Goal: Task Accomplishment & Management: Use online tool/utility

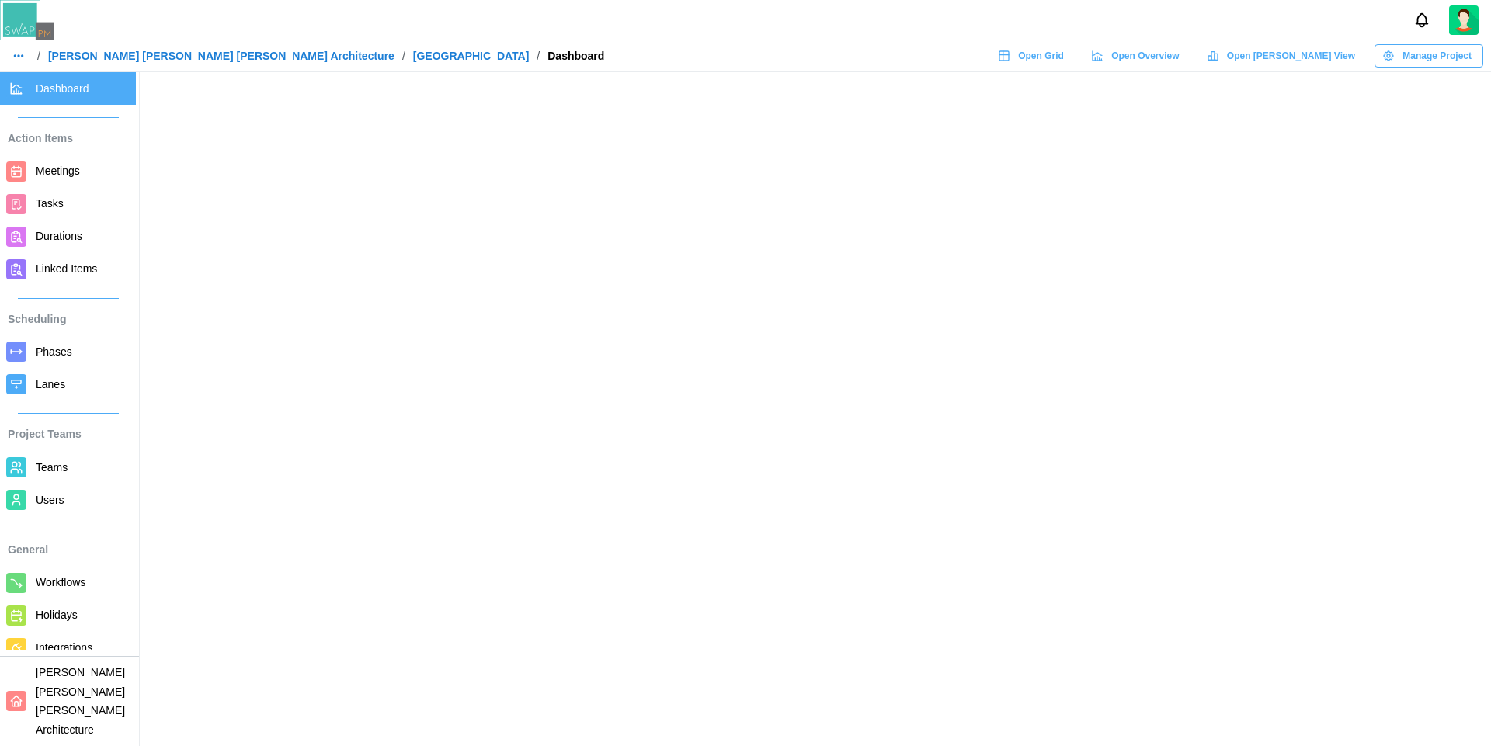
click at [1064, 54] on span "Open Grid" at bounding box center [1041, 56] width 46 height 22
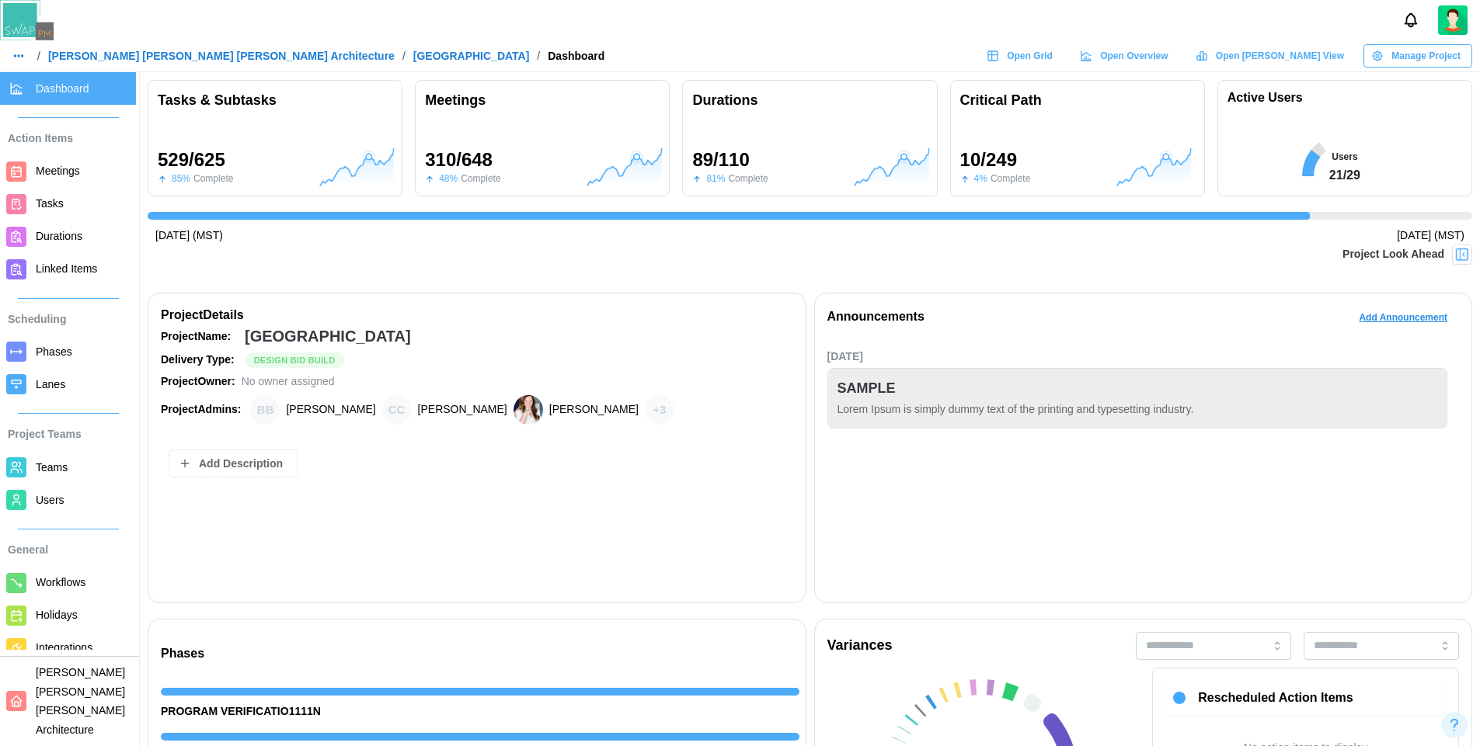
scroll to position [0, 14419]
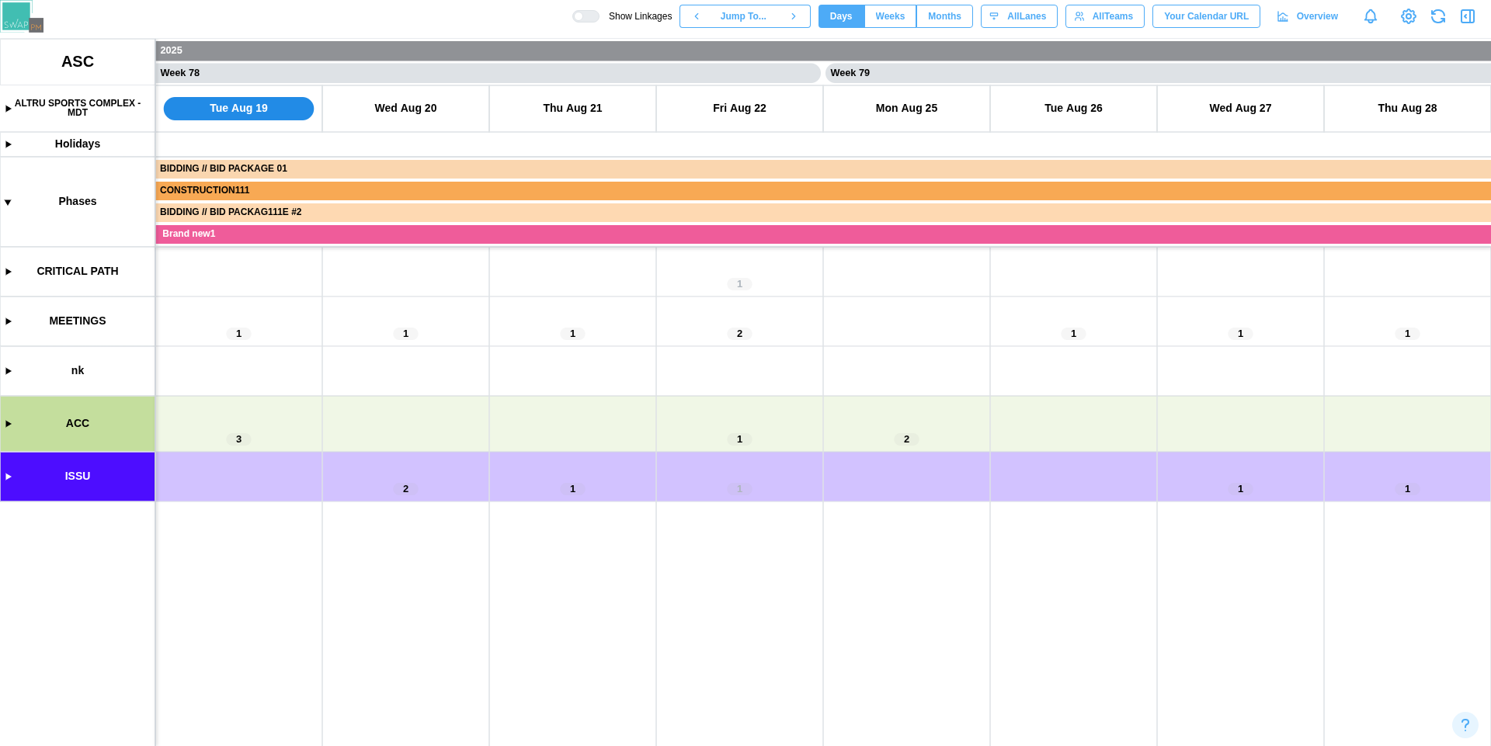
scroll to position [0, 64464]
click at [9, 421] on canvas at bounding box center [745, 393] width 1491 height 708
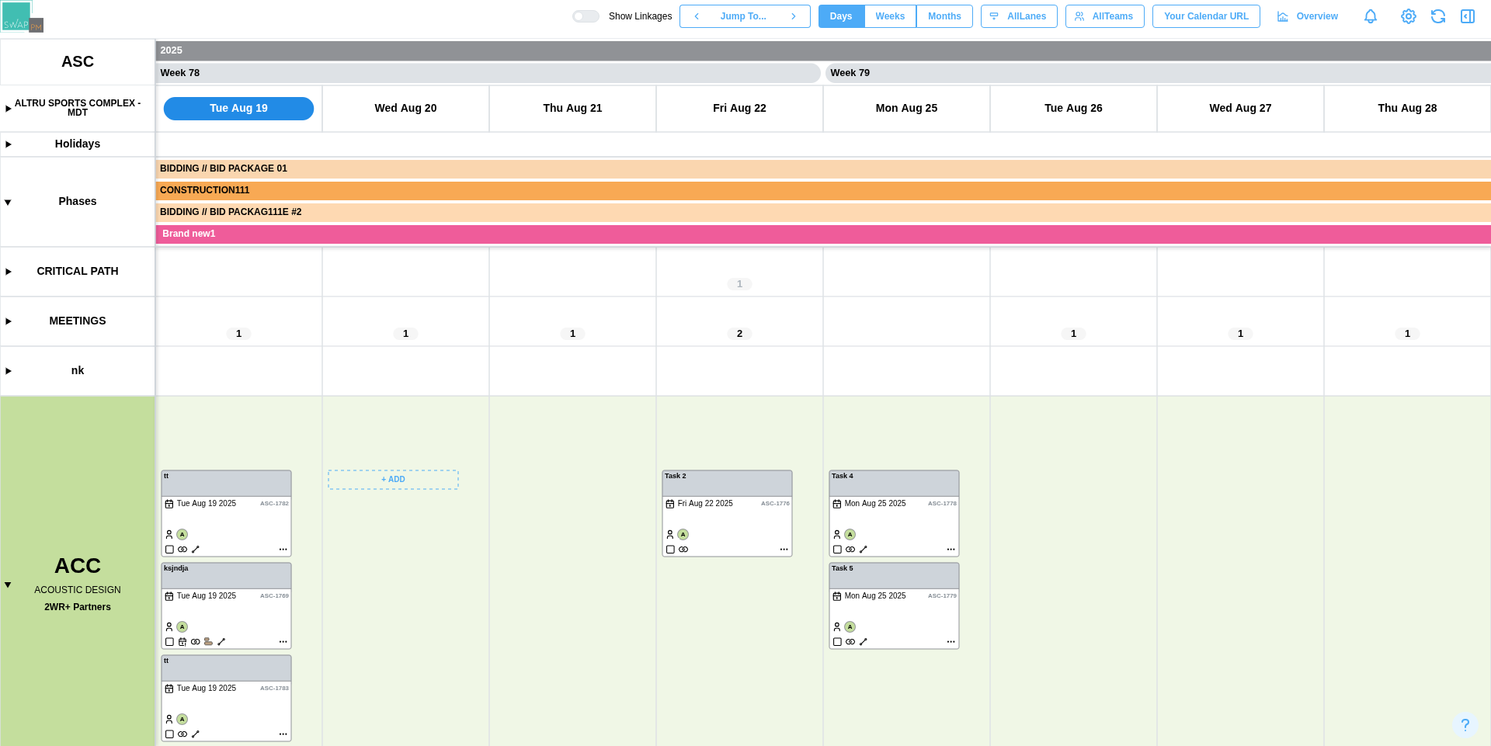
scroll to position [88, 0]
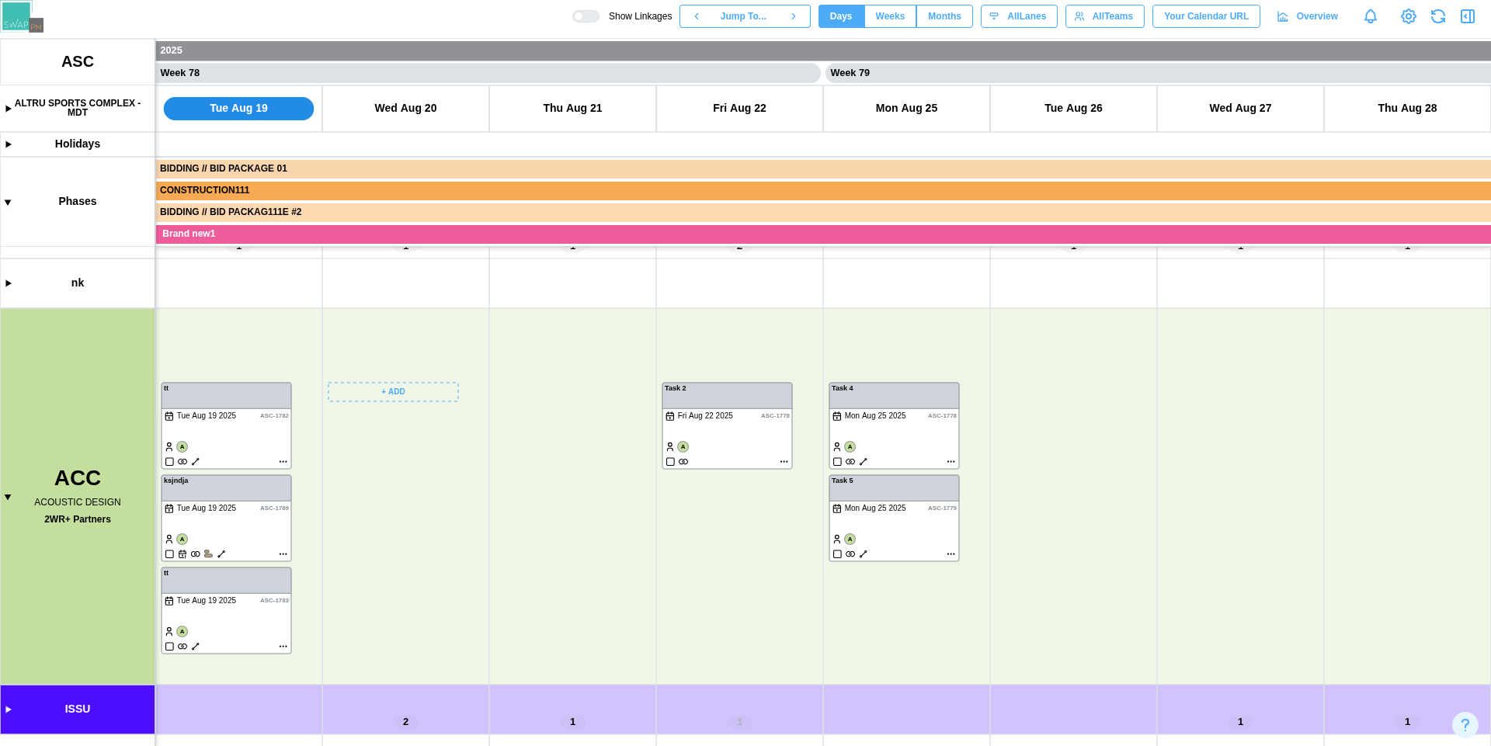
click at [417, 388] on canvas at bounding box center [745, 393] width 1491 height 708
click at [417, 469] on button "Create Duration" at bounding box center [389, 479] width 114 height 28
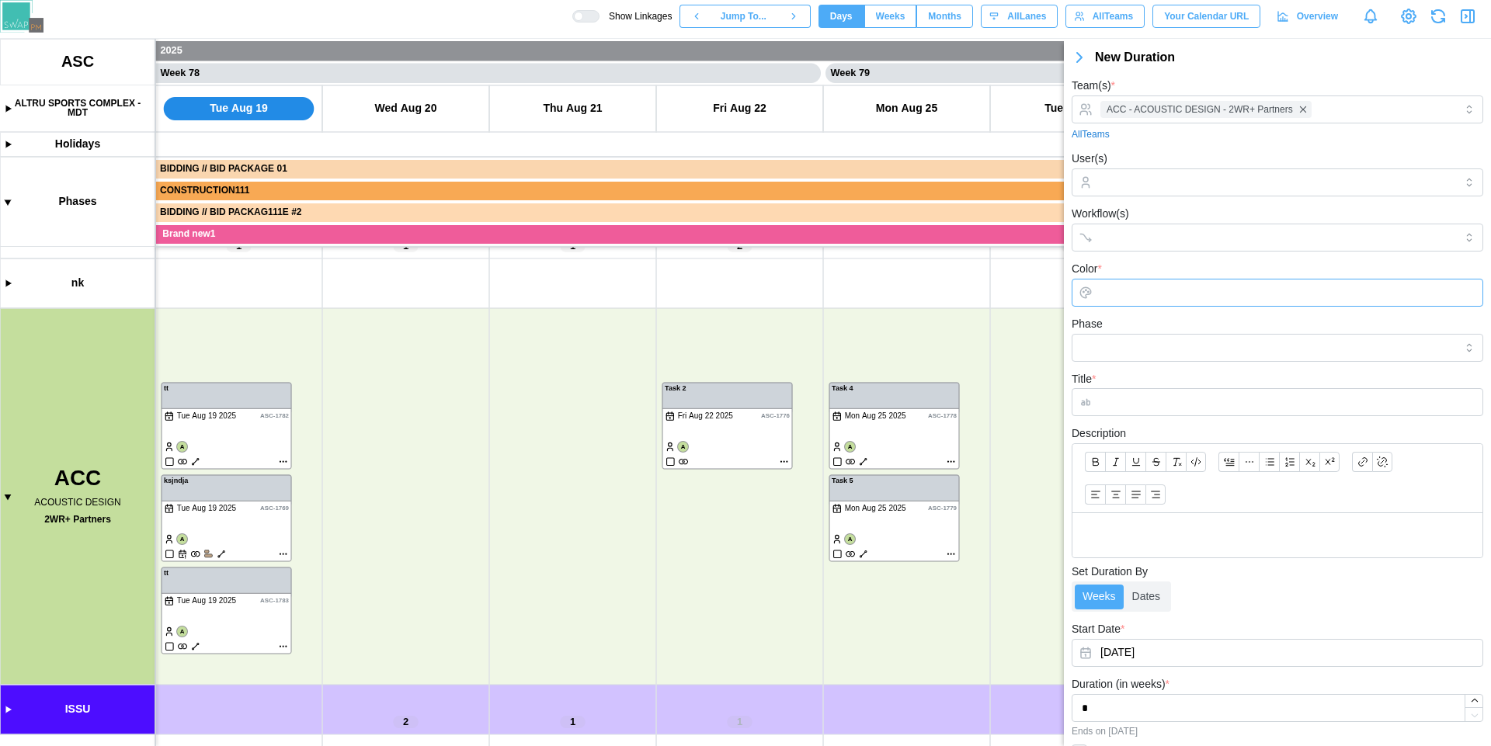
click at [1256, 304] on input "Color *" at bounding box center [1278, 293] width 412 height 28
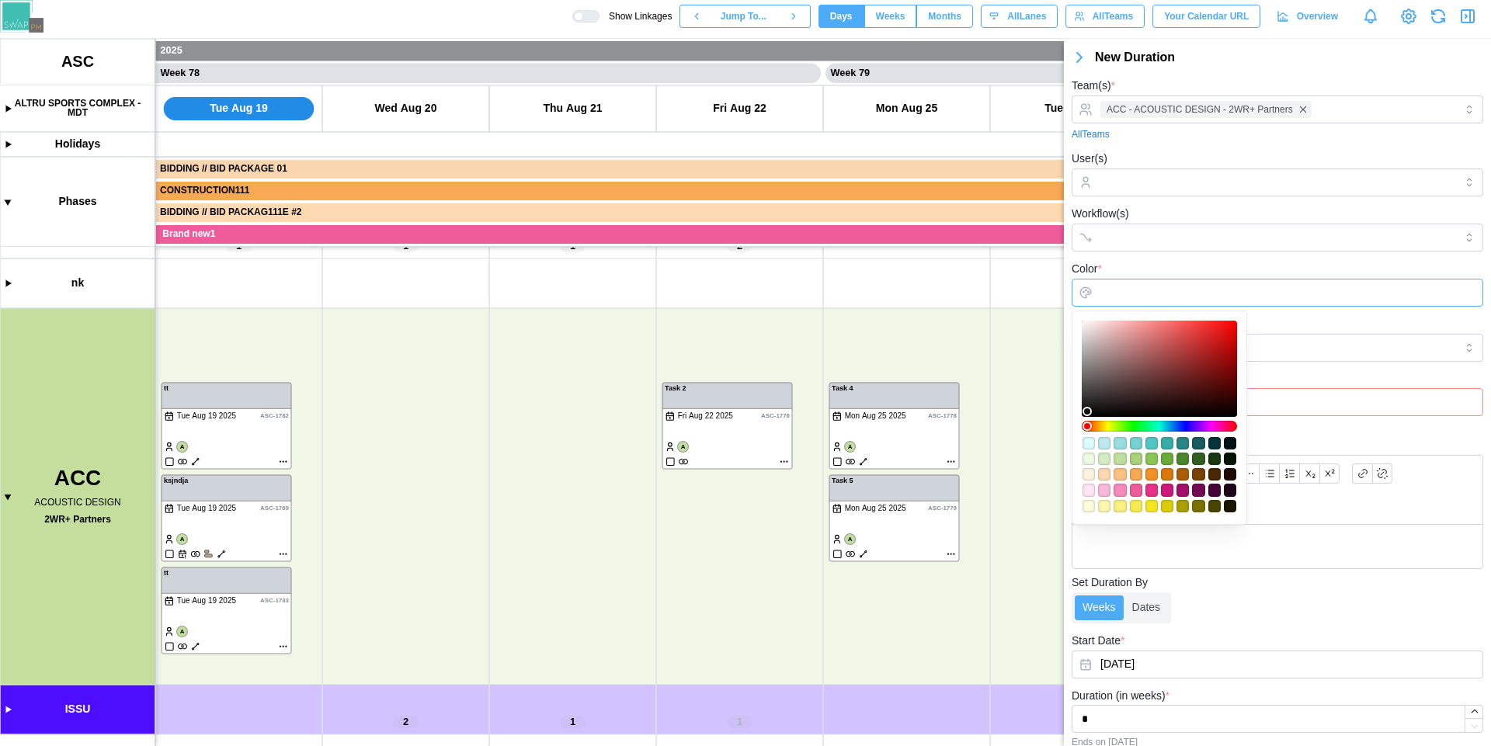
type input "*******"
click at [1215, 339] on div at bounding box center [1159, 368] width 144 height 85
click at [1292, 325] on div "Phase" at bounding box center [1278, 338] width 412 height 47
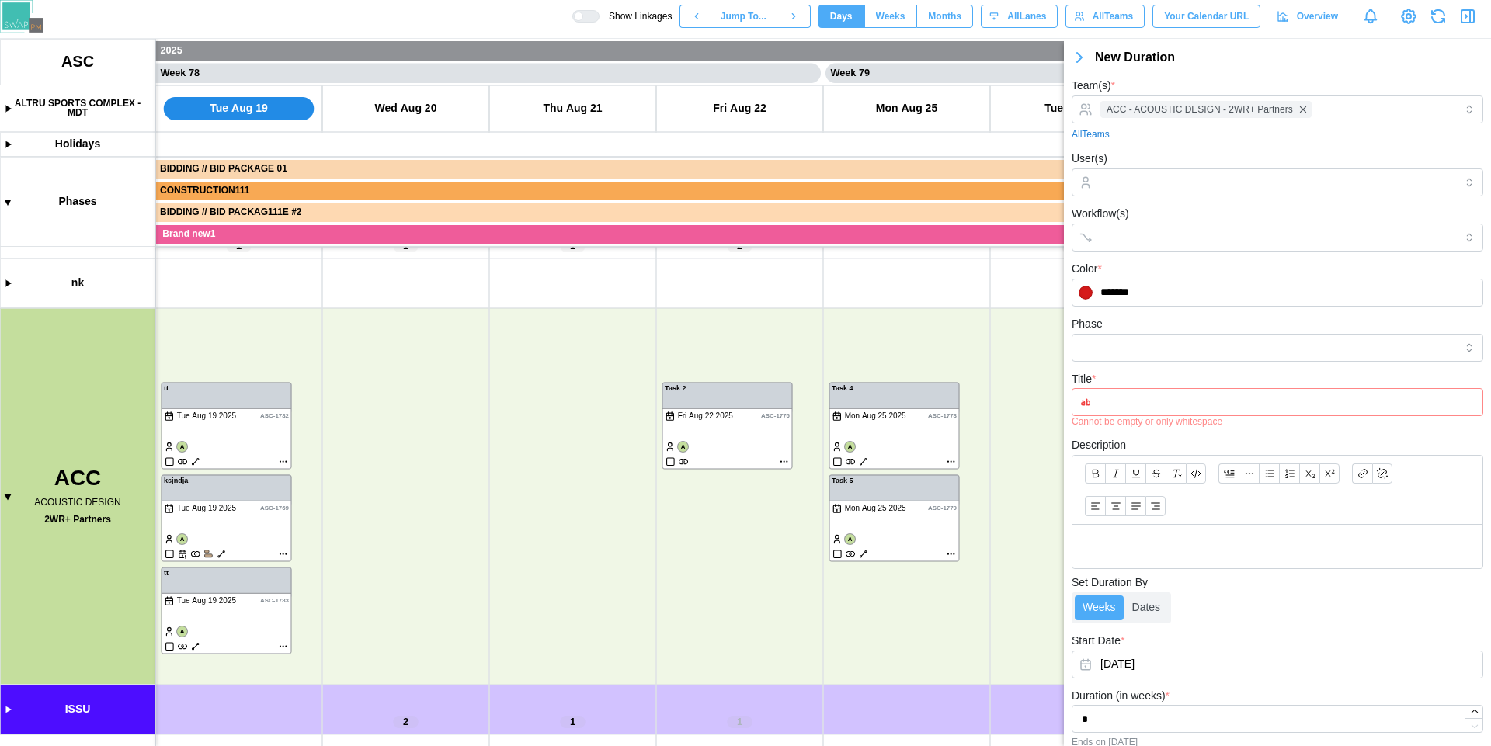
click at [1208, 412] on input "Title *" at bounding box center [1278, 402] width 412 height 28
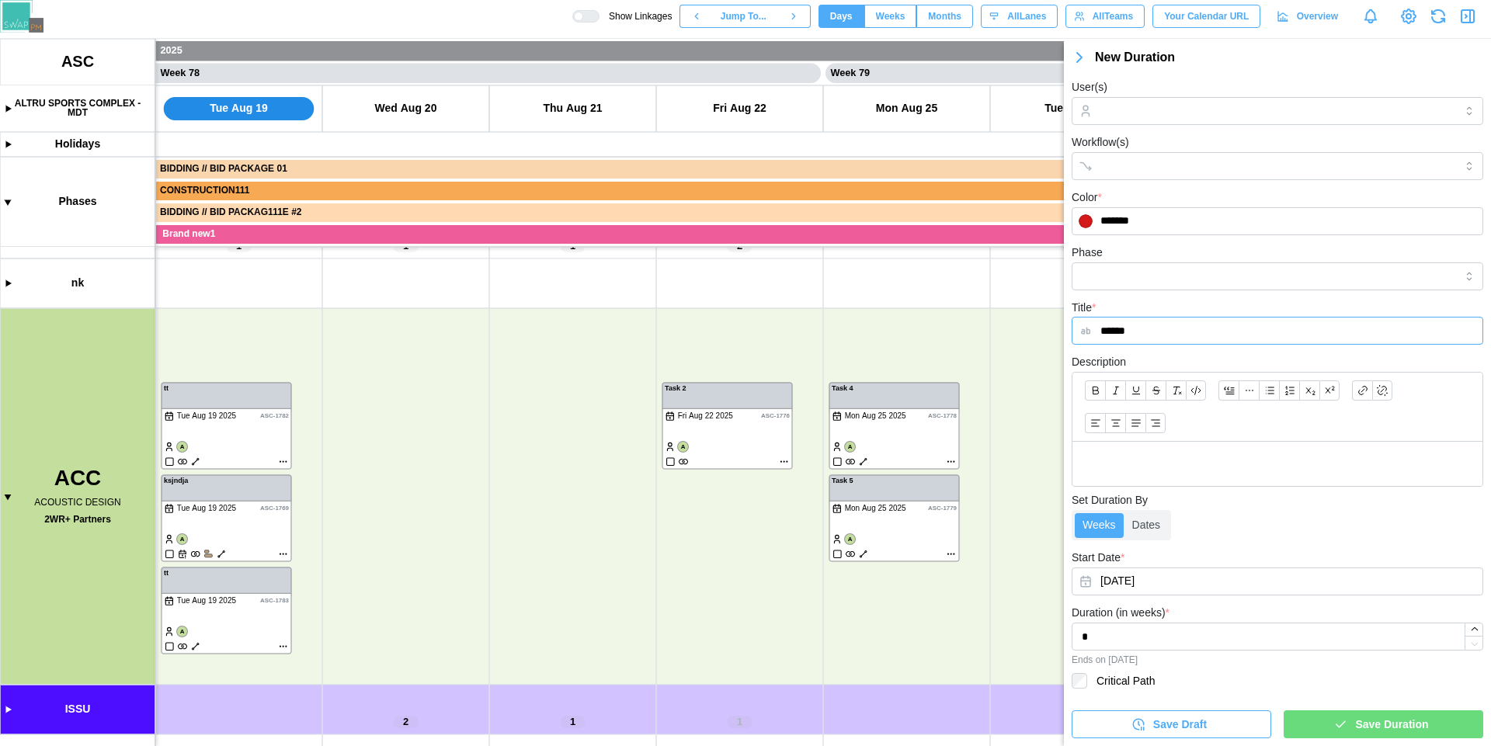
type input "******"
click at [1370, 726] on span "Save Duration" at bounding box center [1391, 725] width 73 height 26
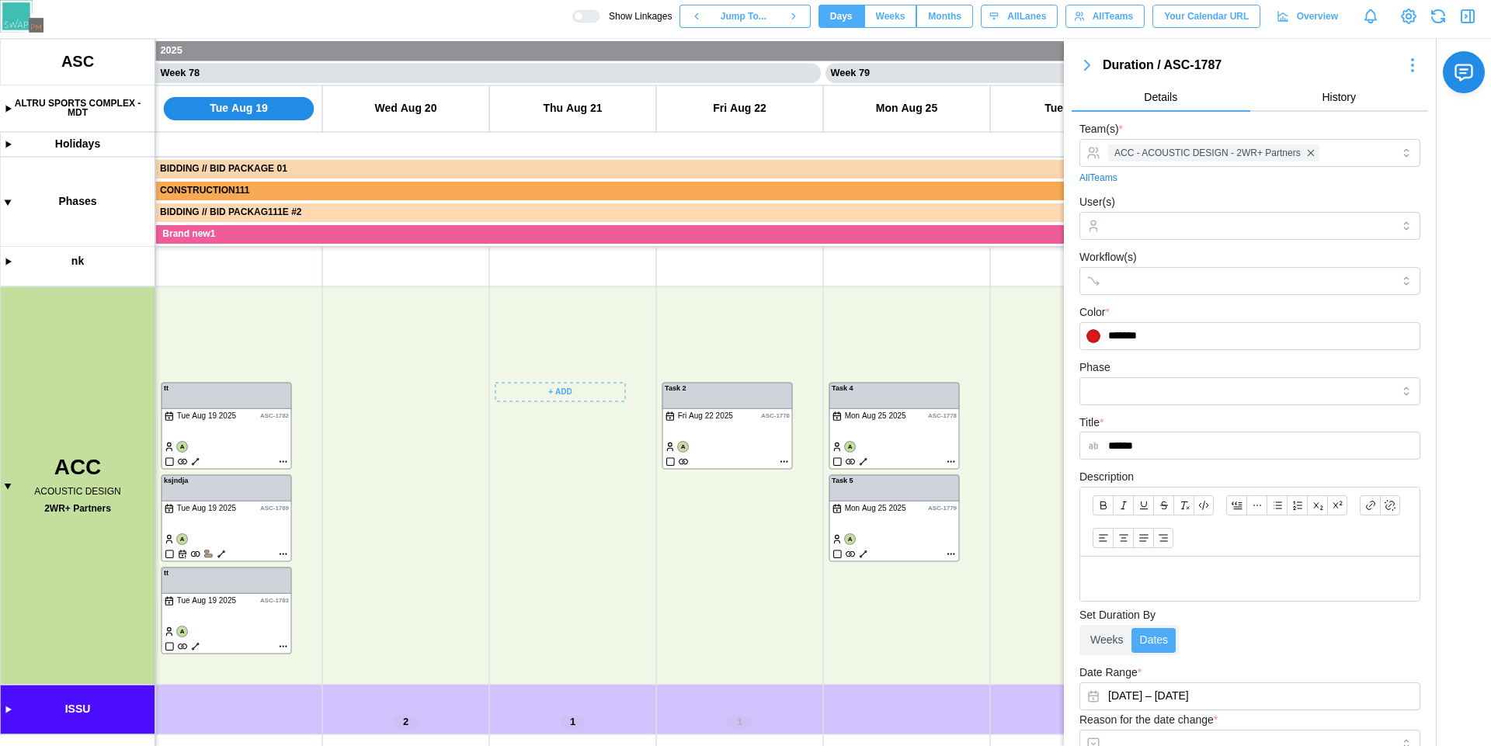
scroll to position [0, 64460]
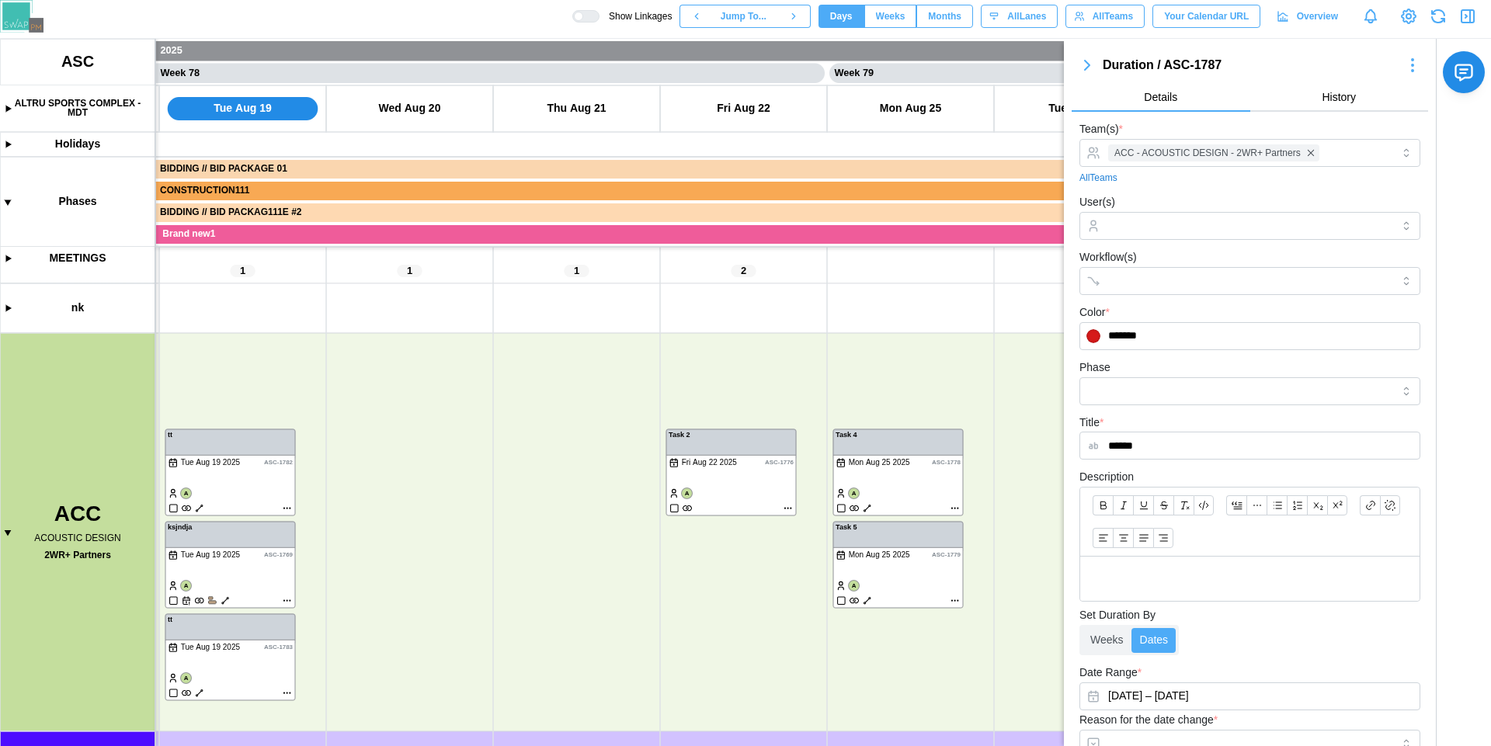
click at [1087, 68] on icon "button" at bounding box center [1087, 65] width 5 height 9
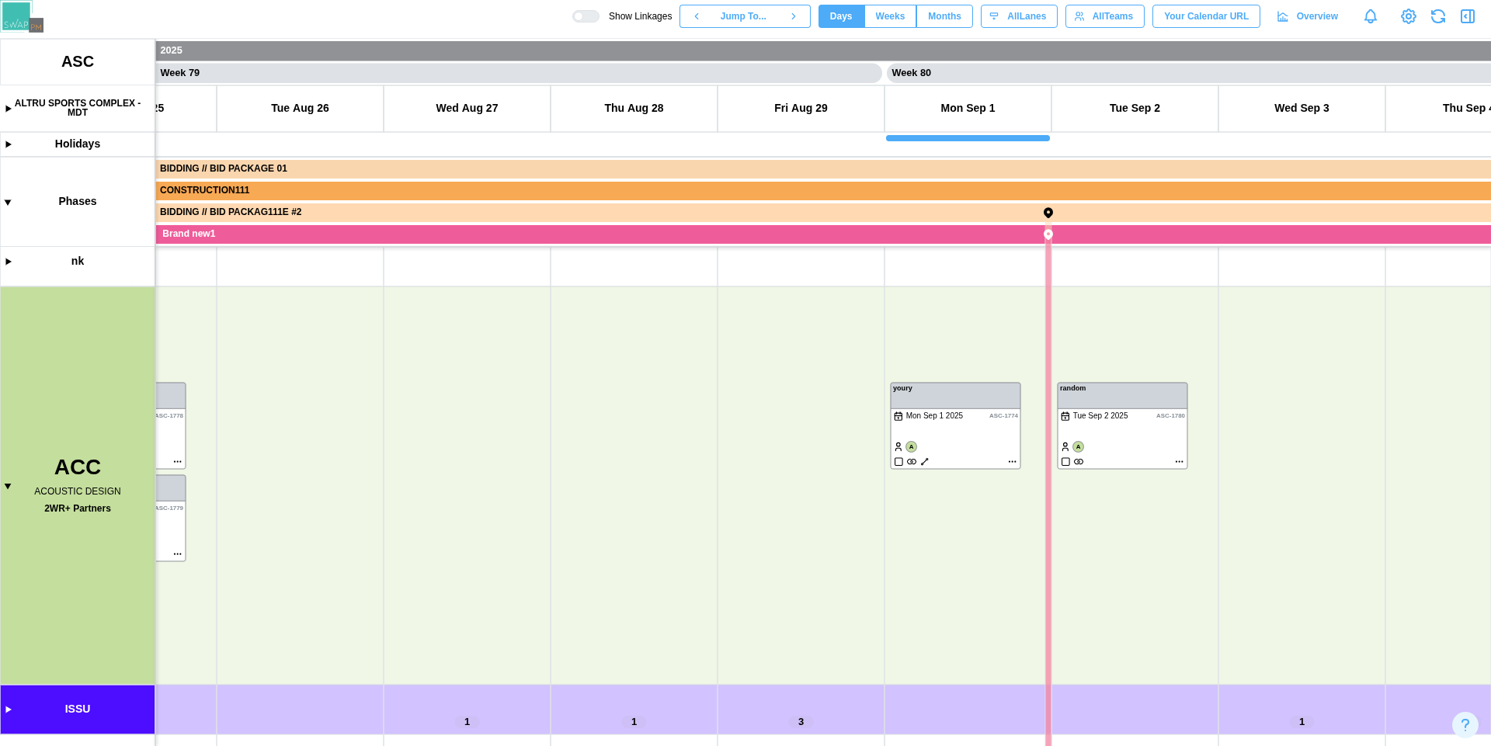
scroll to position [0, 65567]
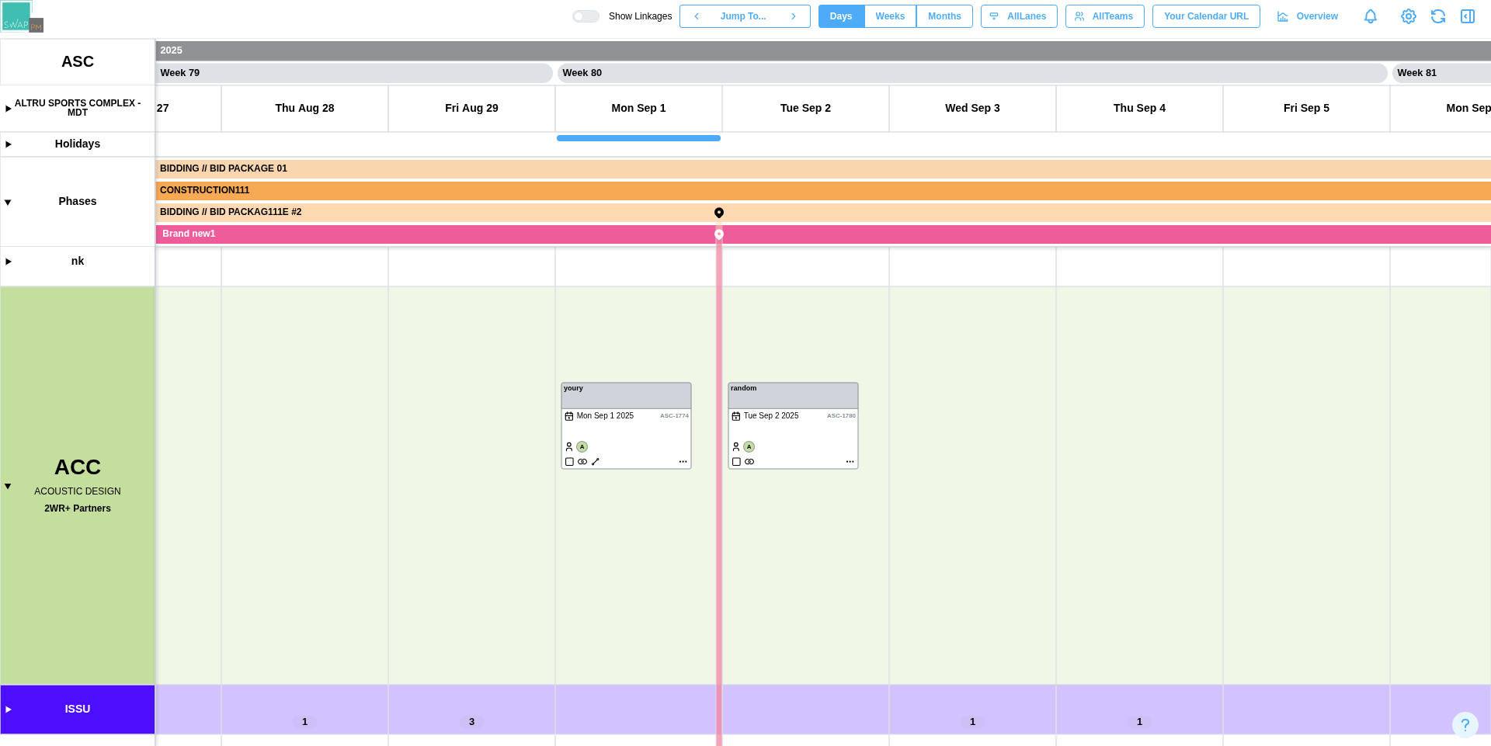
click at [1432, 26] on button "button" at bounding box center [1439, 16] width 22 height 22
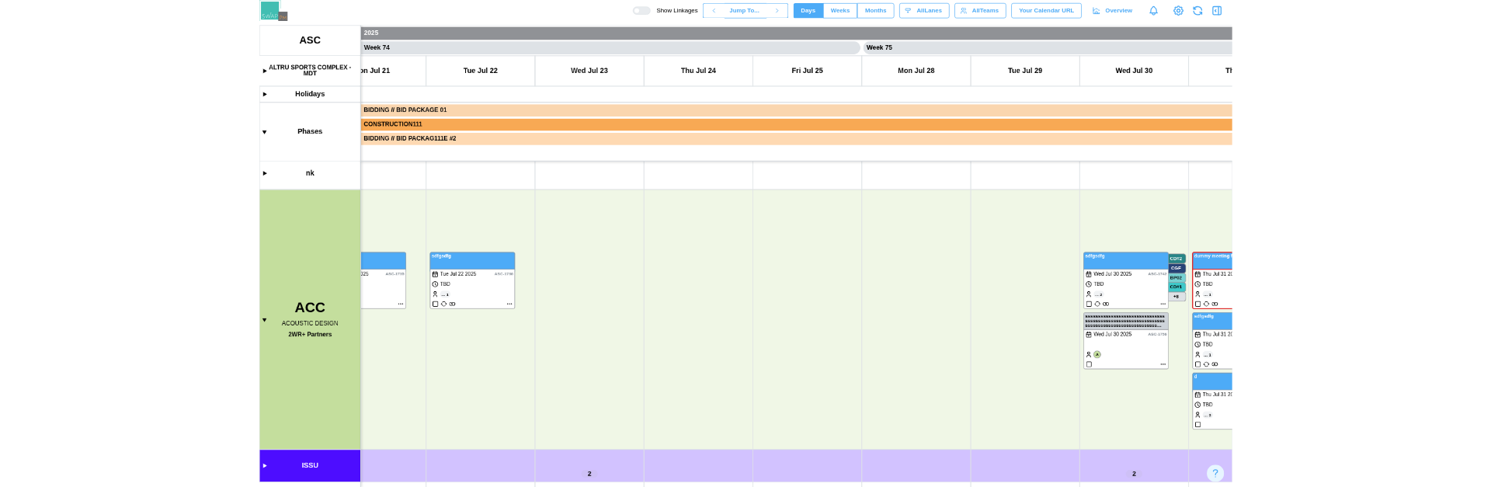
scroll to position [0, 61186]
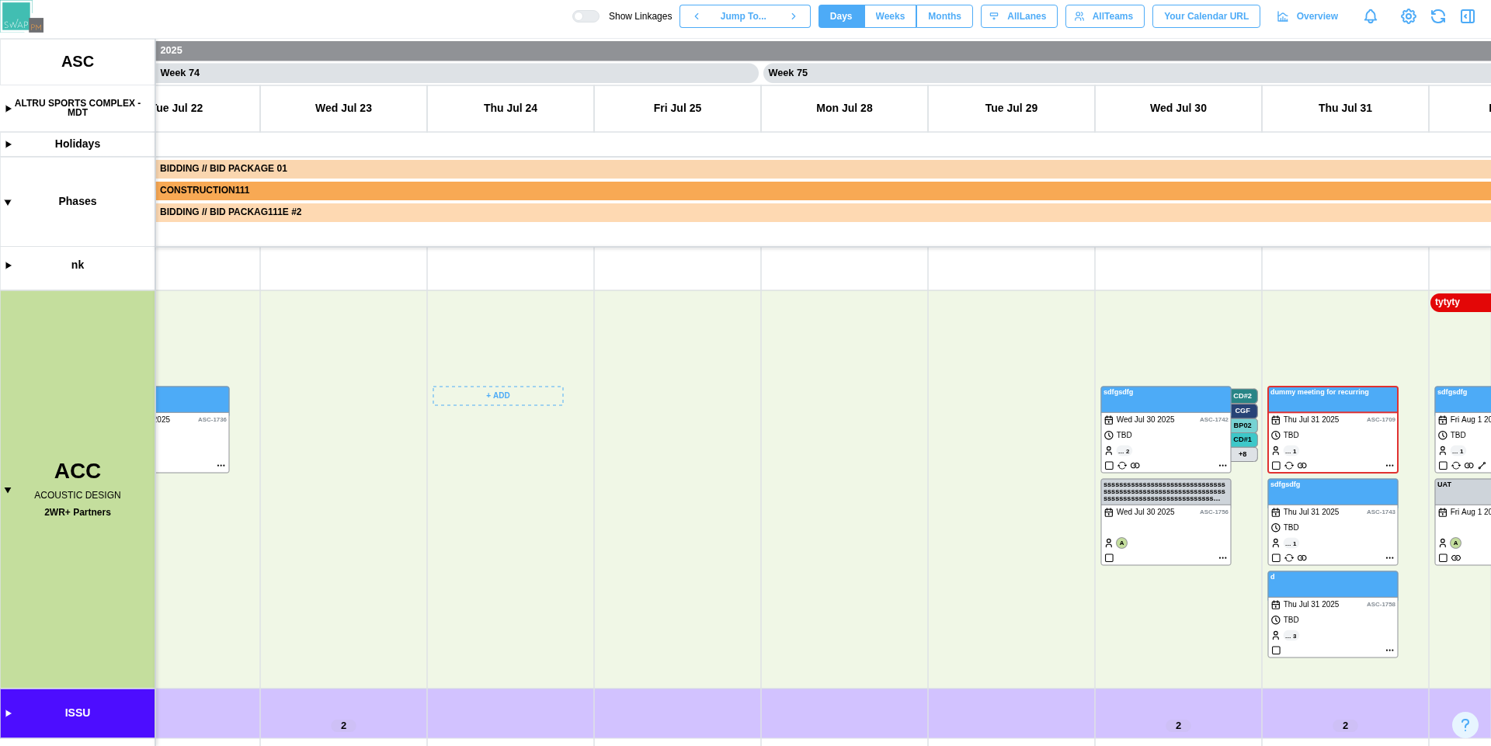
click at [494, 398] on canvas at bounding box center [745, 393] width 1491 height 708
click at [503, 475] on button "Create Duration" at bounding box center [494, 483] width 114 height 28
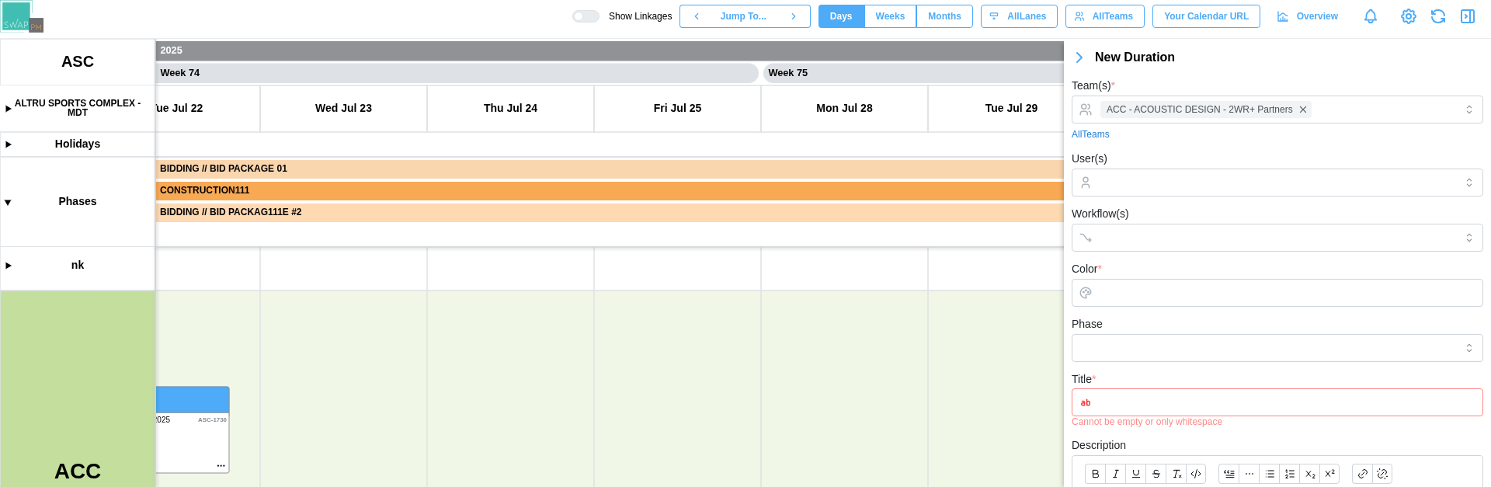
click at [1175, 410] on input "Title *" at bounding box center [1278, 402] width 412 height 28
type input "*******"
click at [1282, 183] on input "User(s)" at bounding box center [1278, 182] width 354 height 12
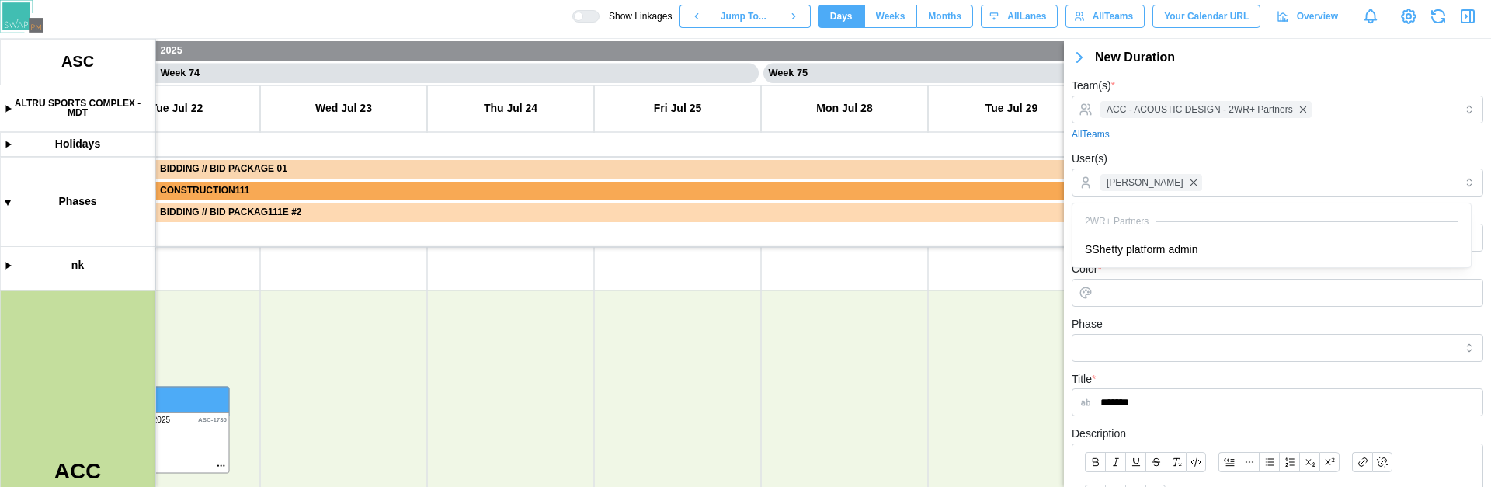
click at [1272, 137] on div "All Teams" at bounding box center [1278, 134] width 412 height 15
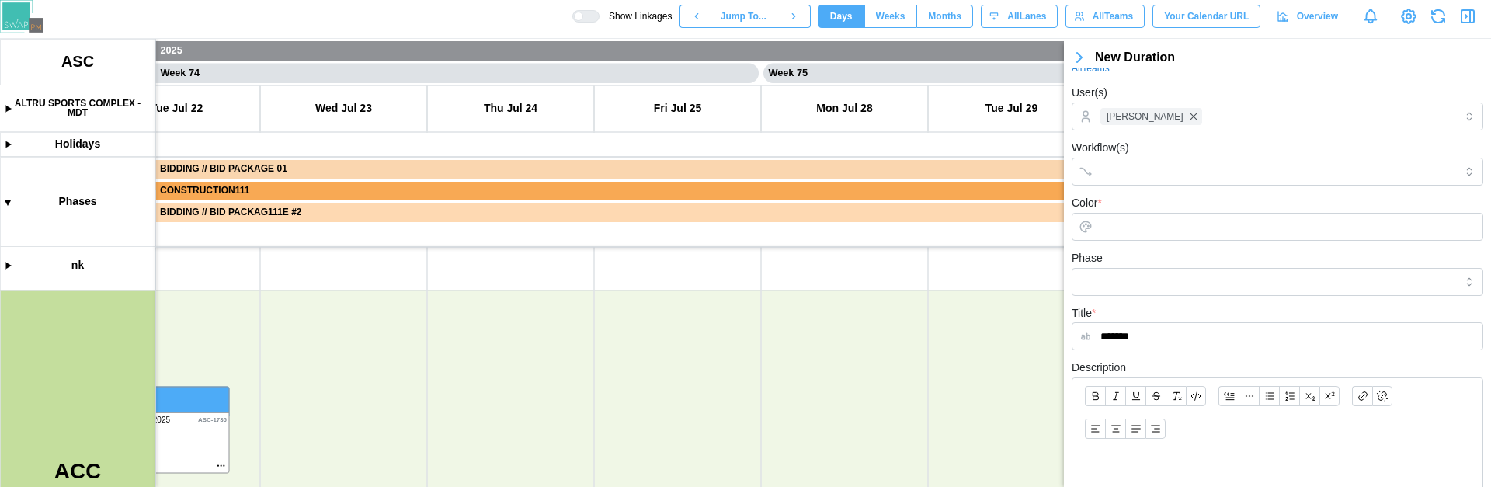
scroll to position [67, 0]
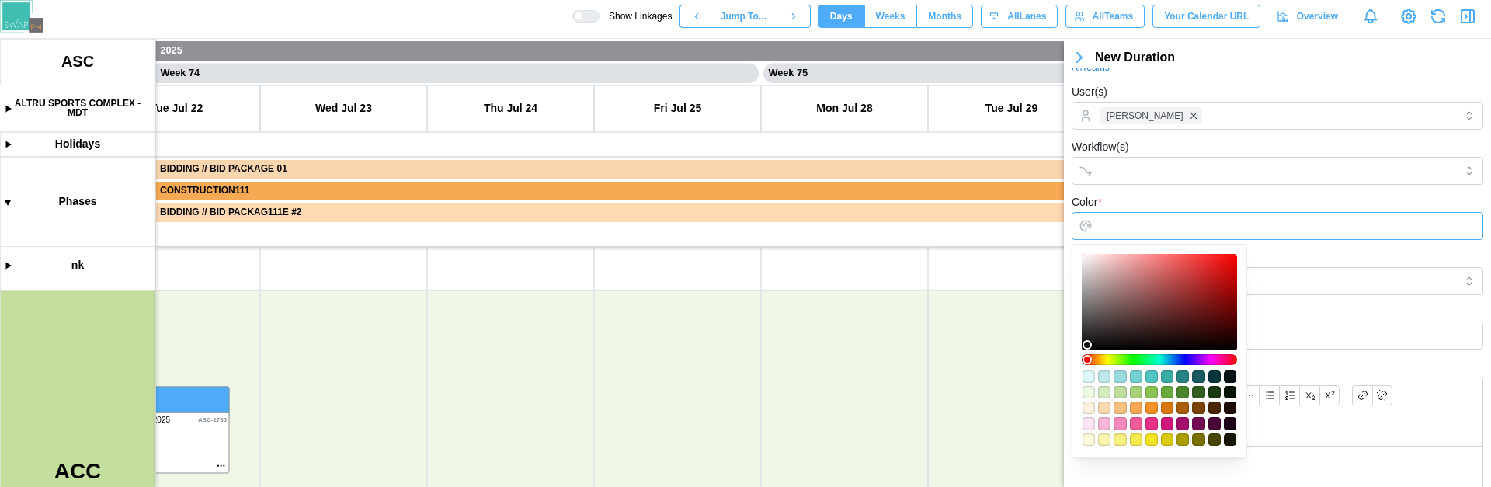
click at [1220, 222] on input "Color *" at bounding box center [1278, 226] width 412 height 28
type input "*******"
click at [1209, 277] on div at bounding box center [1159, 301] width 144 height 85
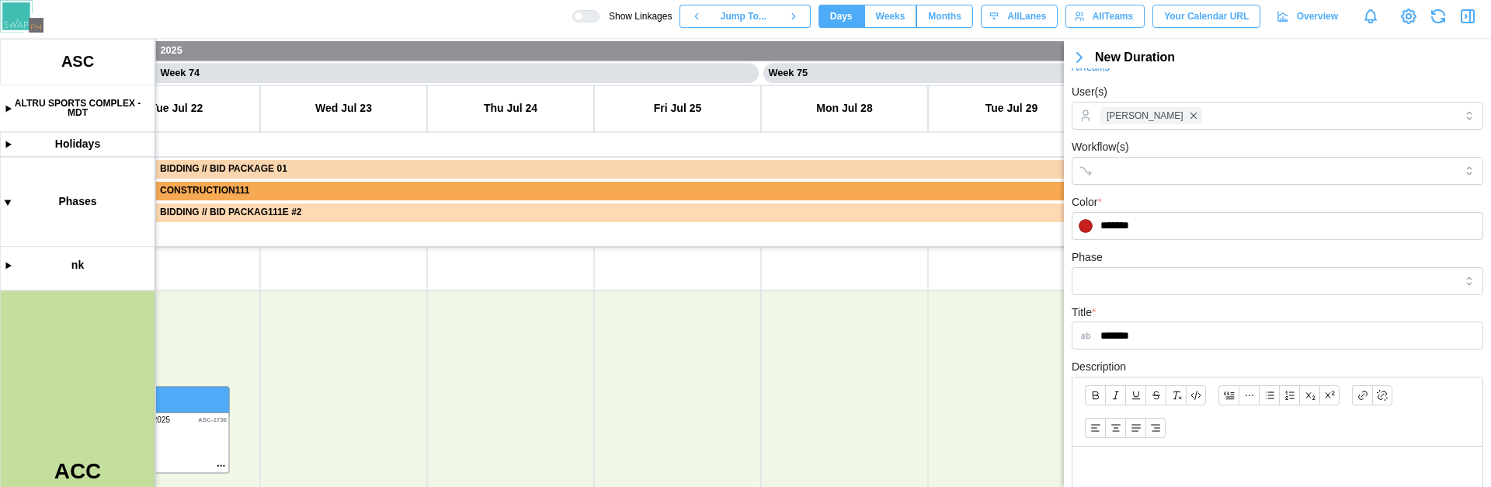
click at [1272, 196] on div "Color * *******" at bounding box center [1278, 216] width 412 height 47
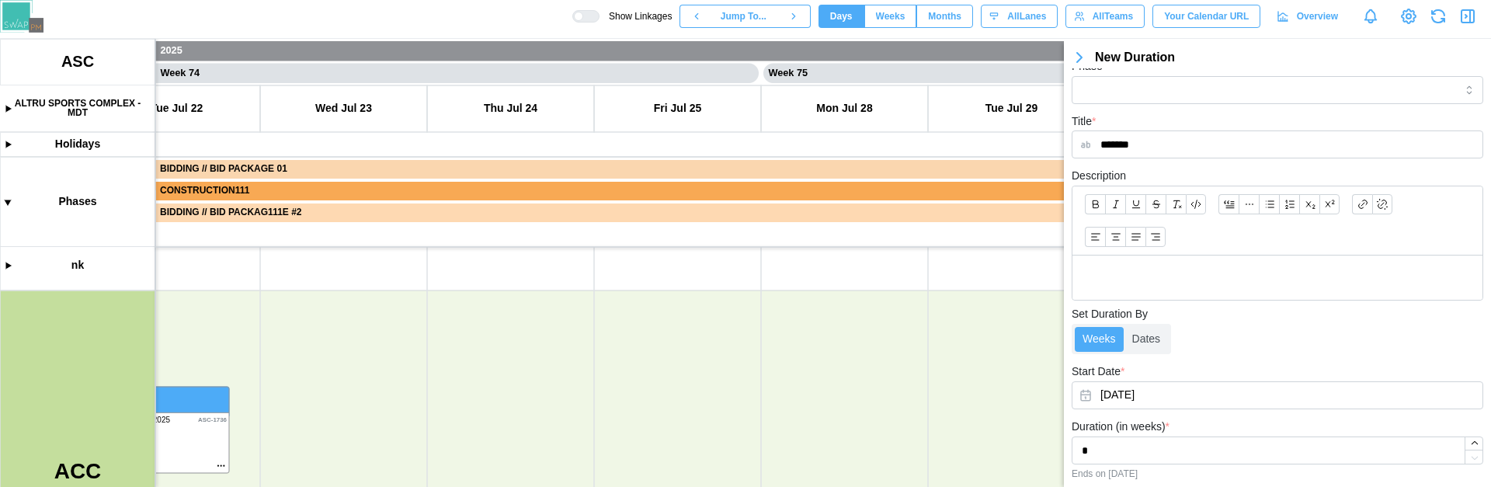
scroll to position [331, 0]
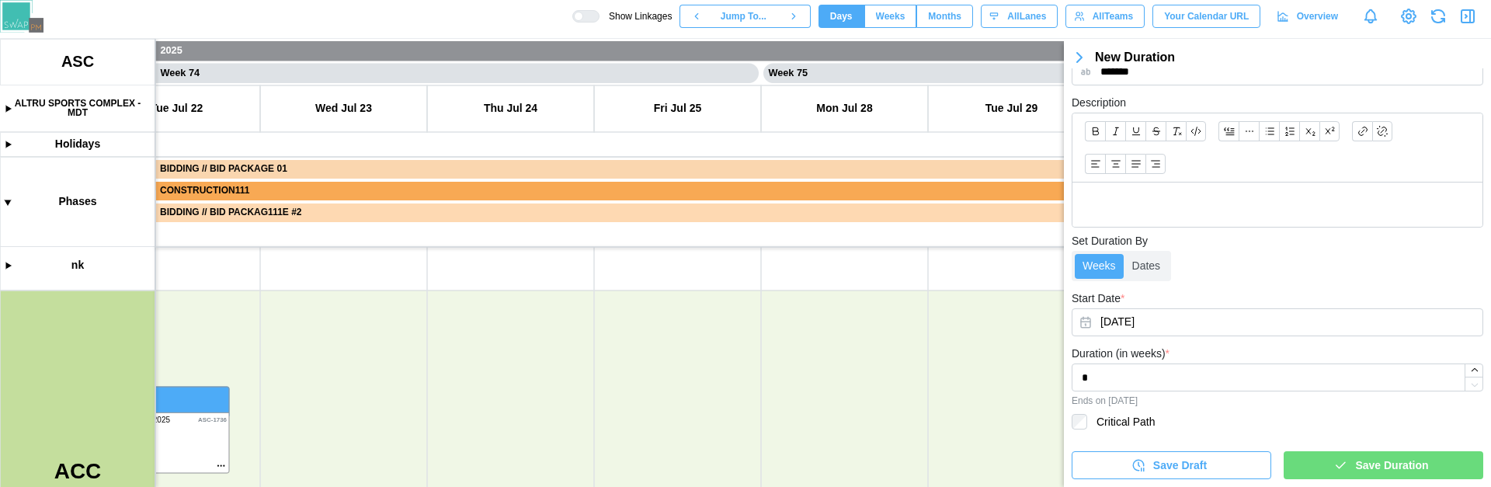
click at [1378, 471] on span "Save Duration" at bounding box center [1391, 465] width 73 height 26
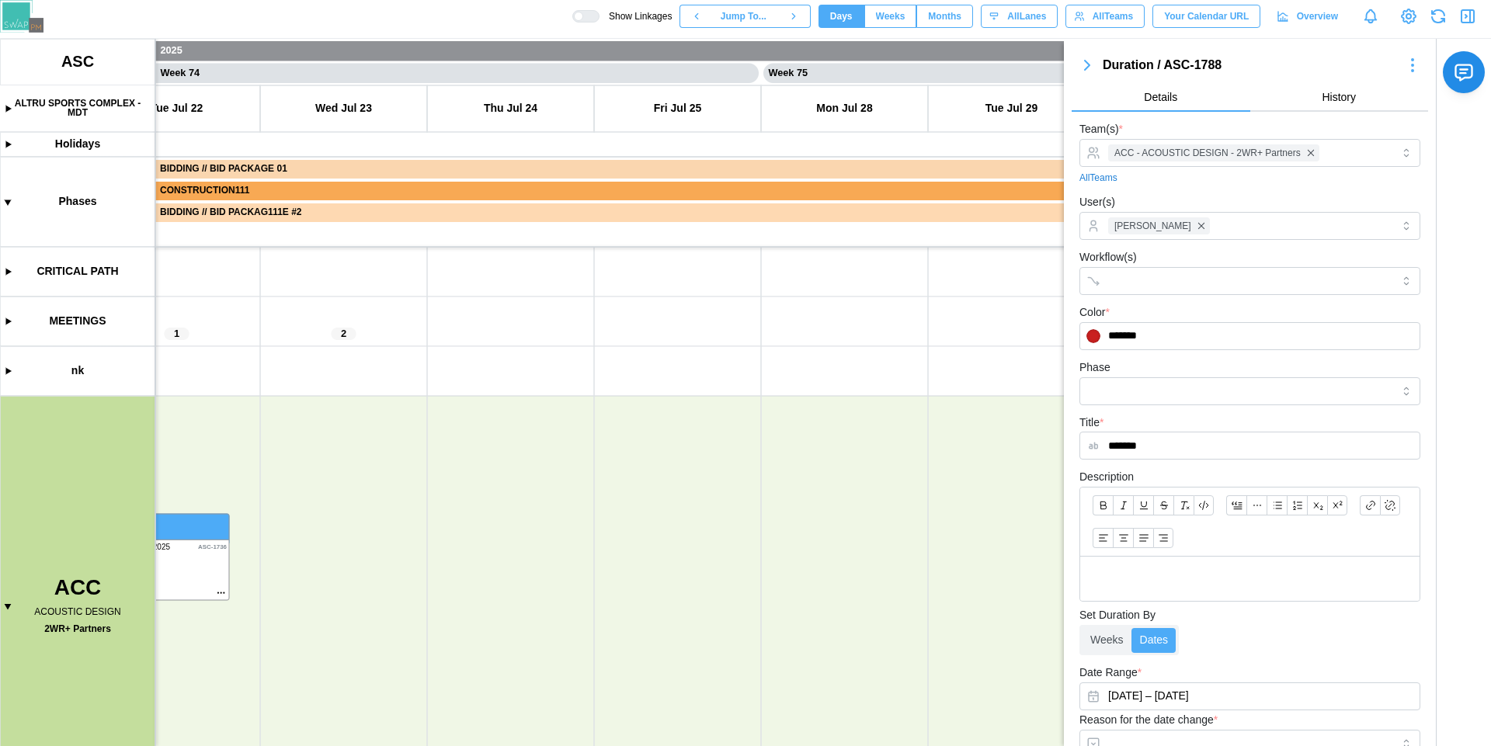
scroll to position [213, 0]
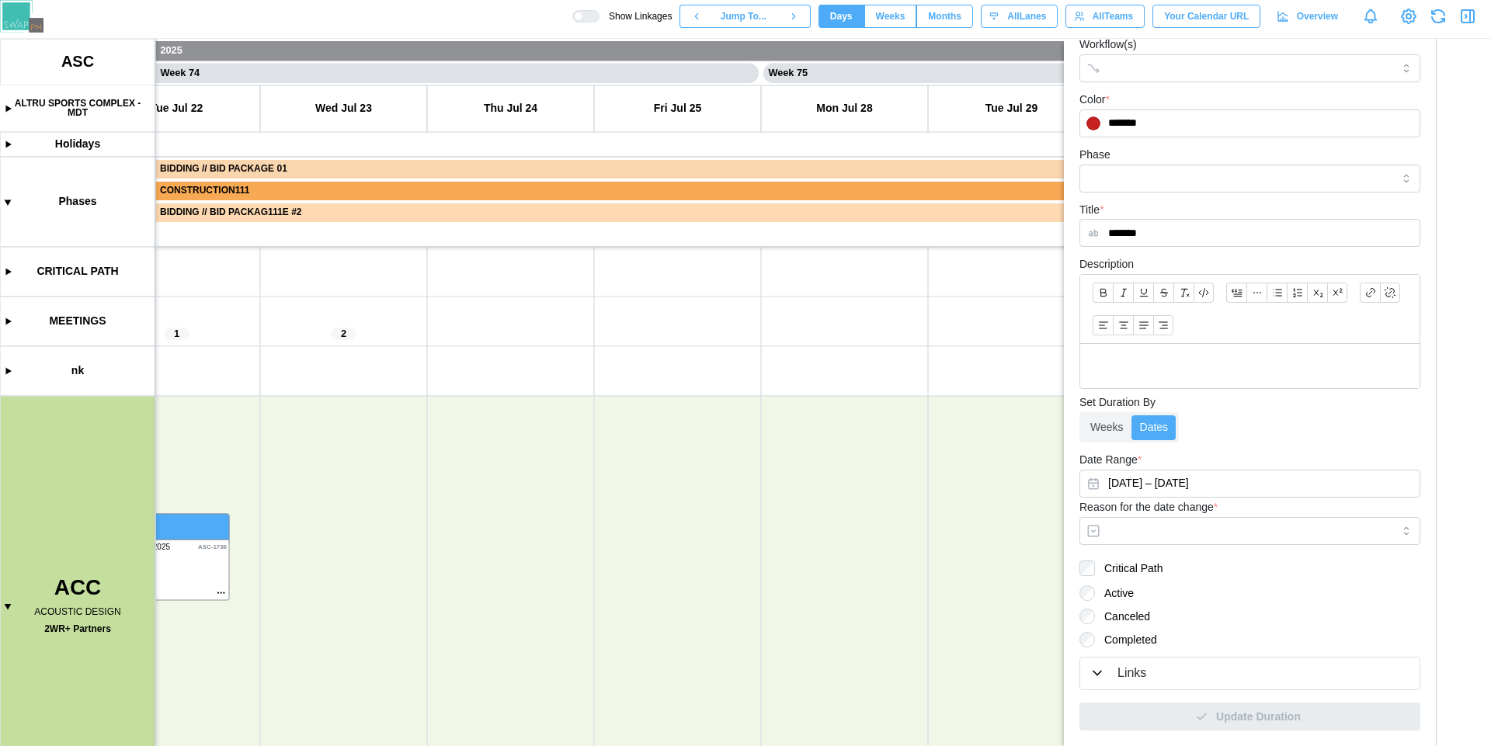
click at [1119, 672] on div "Links" at bounding box center [1132, 673] width 29 height 19
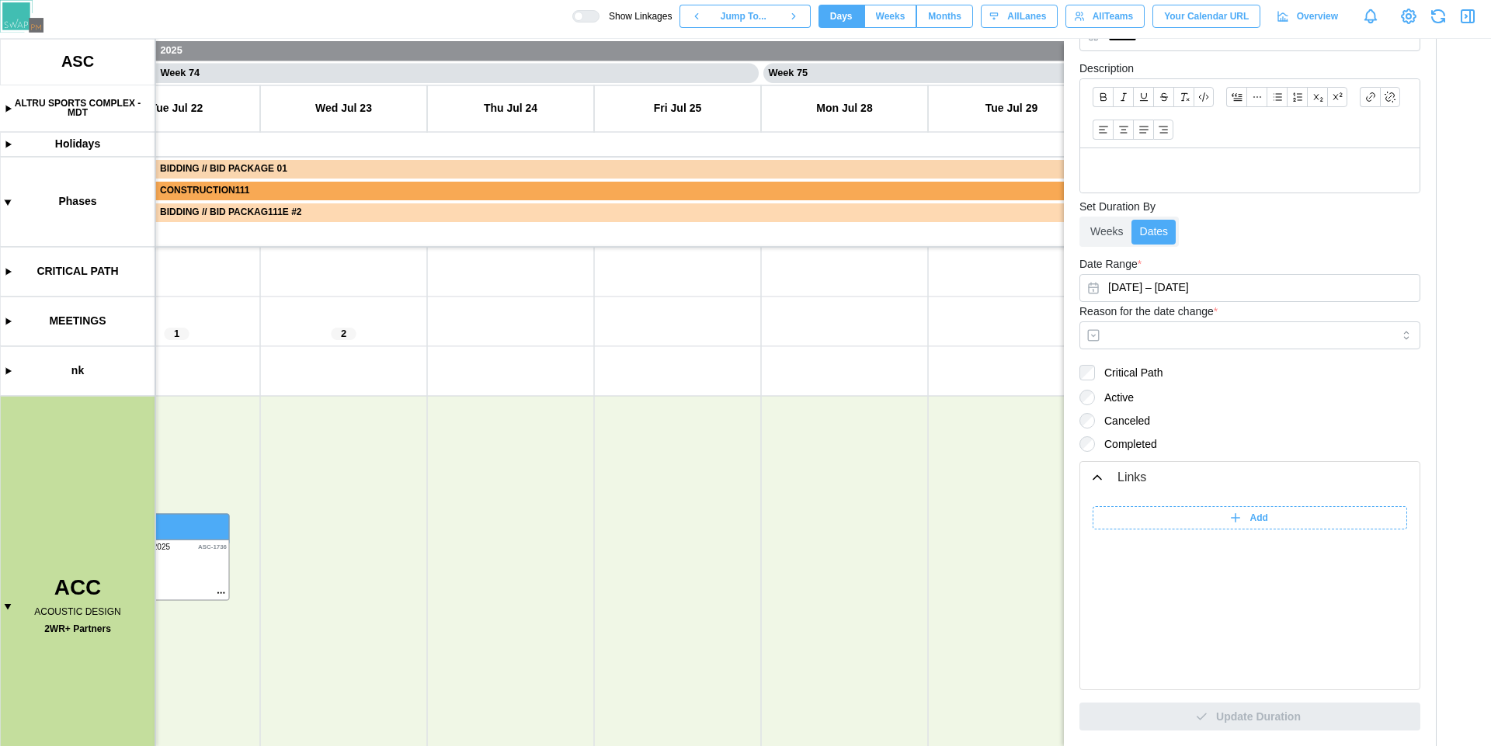
scroll to position [0, 0]
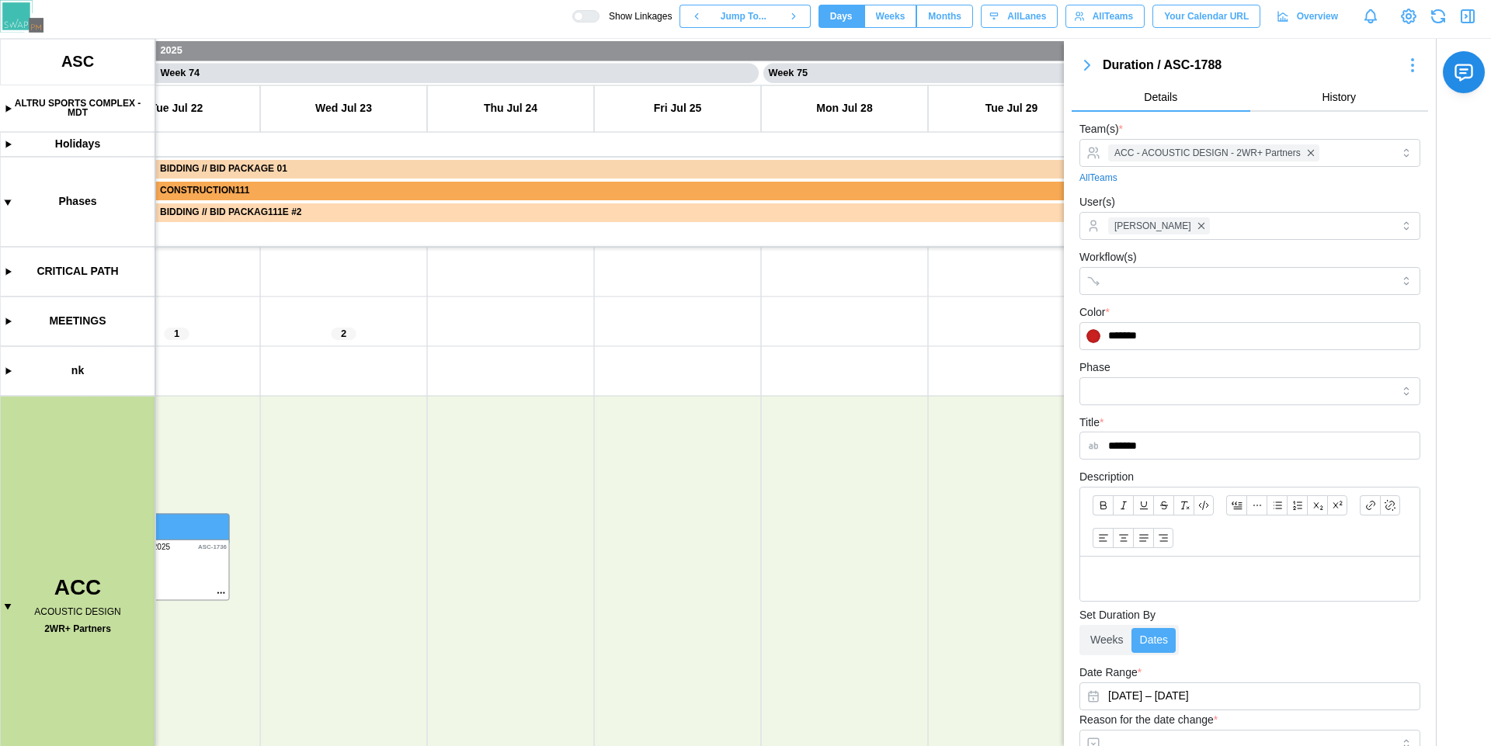
click at [1441, 12] on icon "button" at bounding box center [1438, 16] width 19 height 19
click at [1085, 66] on icon "button" at bounding box center [1087, 65] width 5 height 9
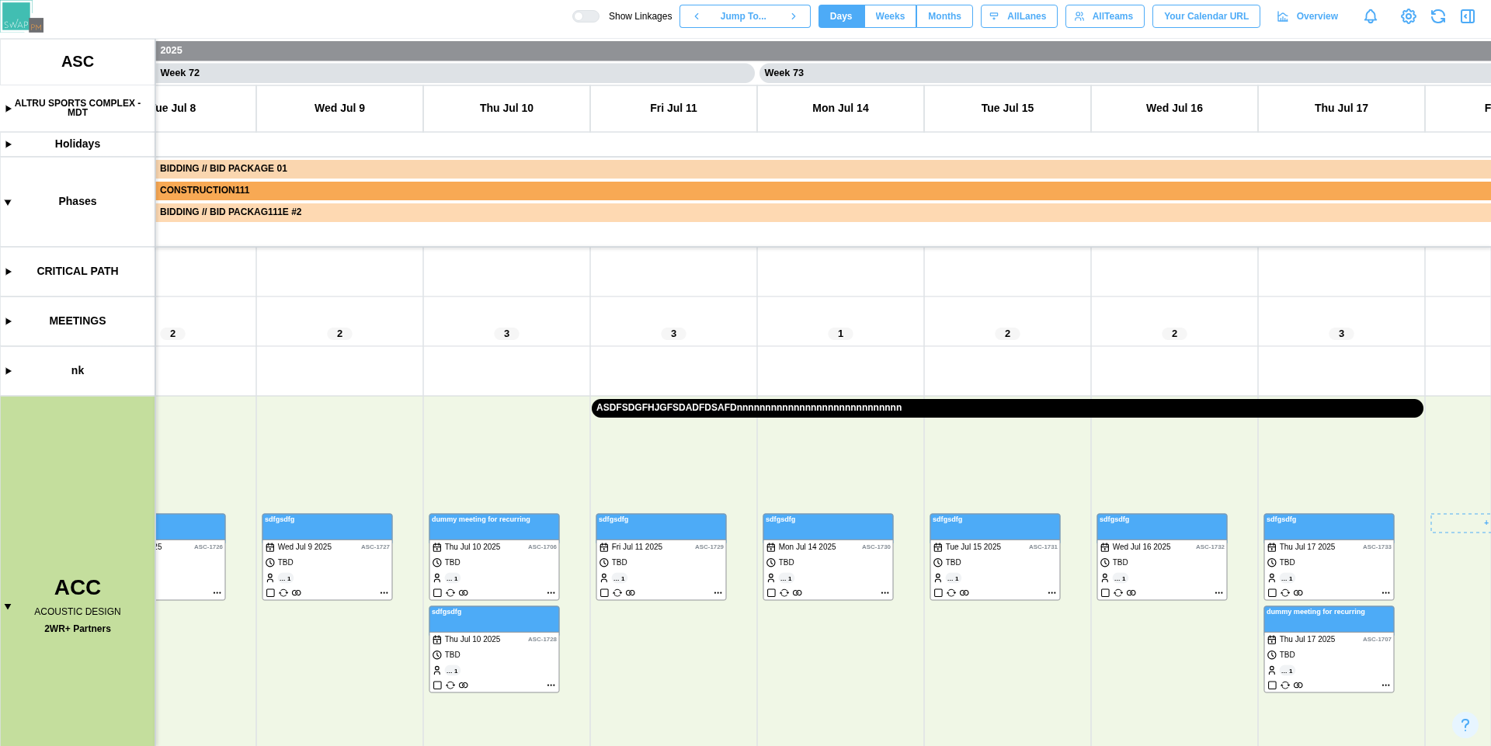
scroll to position [0, 58420]
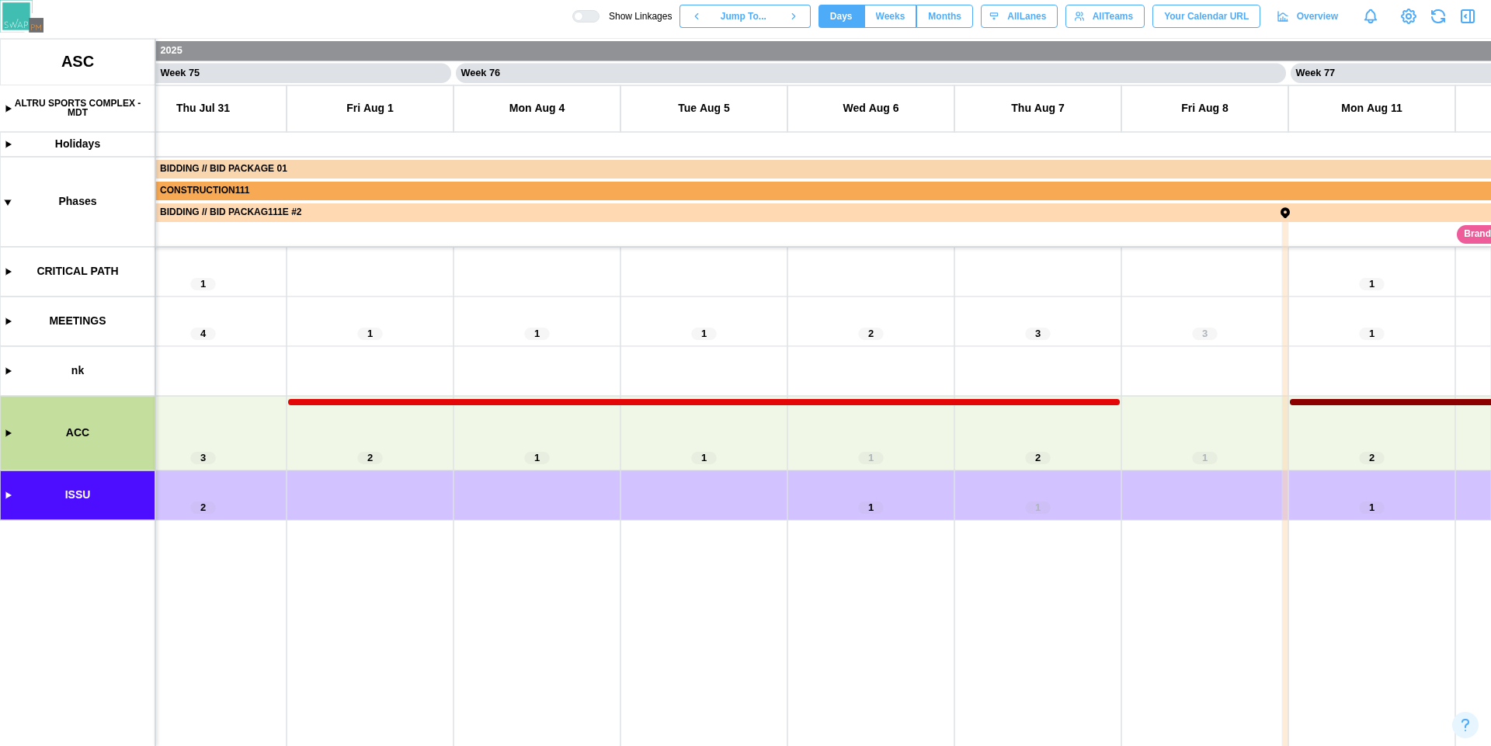
scroll to position [0, 62328]
click at [7, 428] on canvas at bounding box center [745, 393] width 1491 height 708
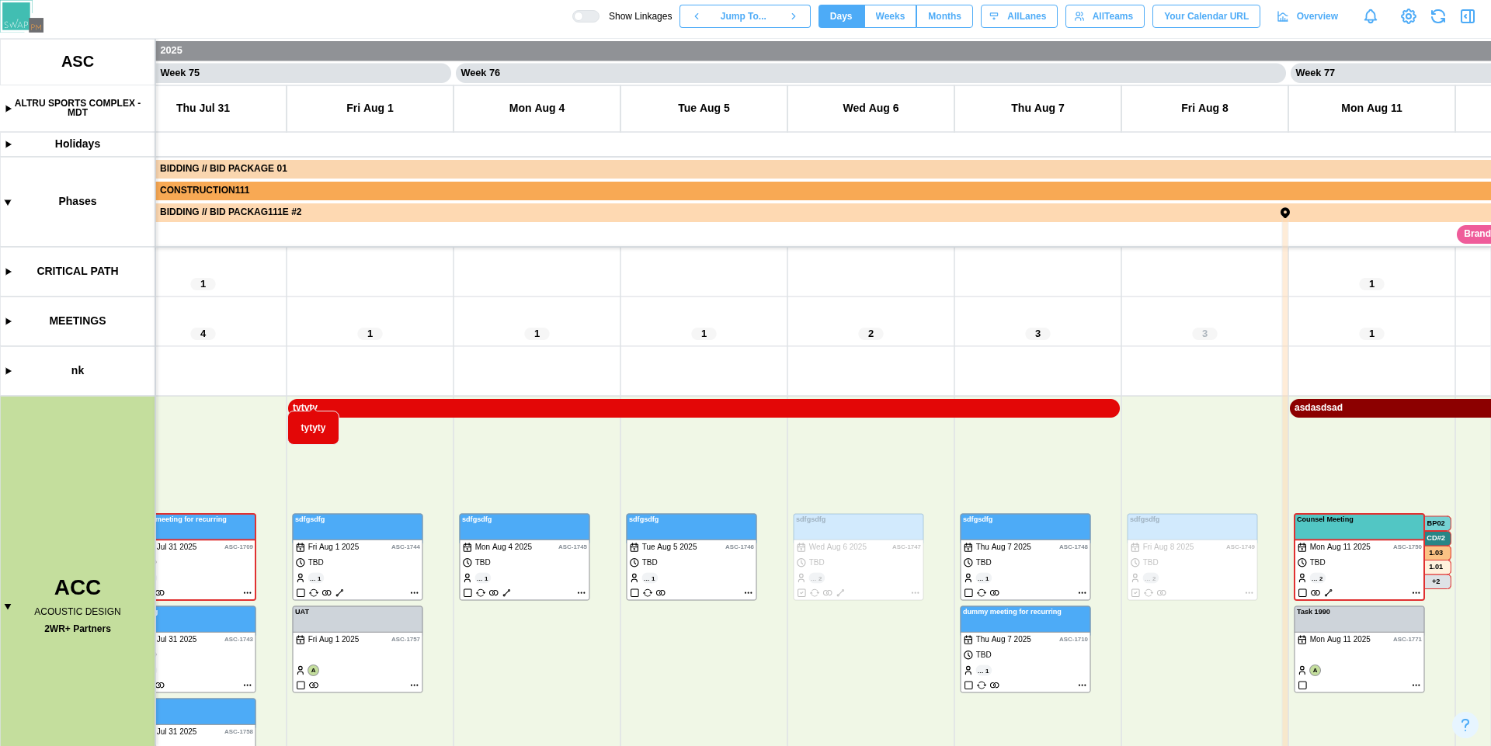
click at [6, 609] on canvas at bounding box center [745, 393] width 1491 height 708
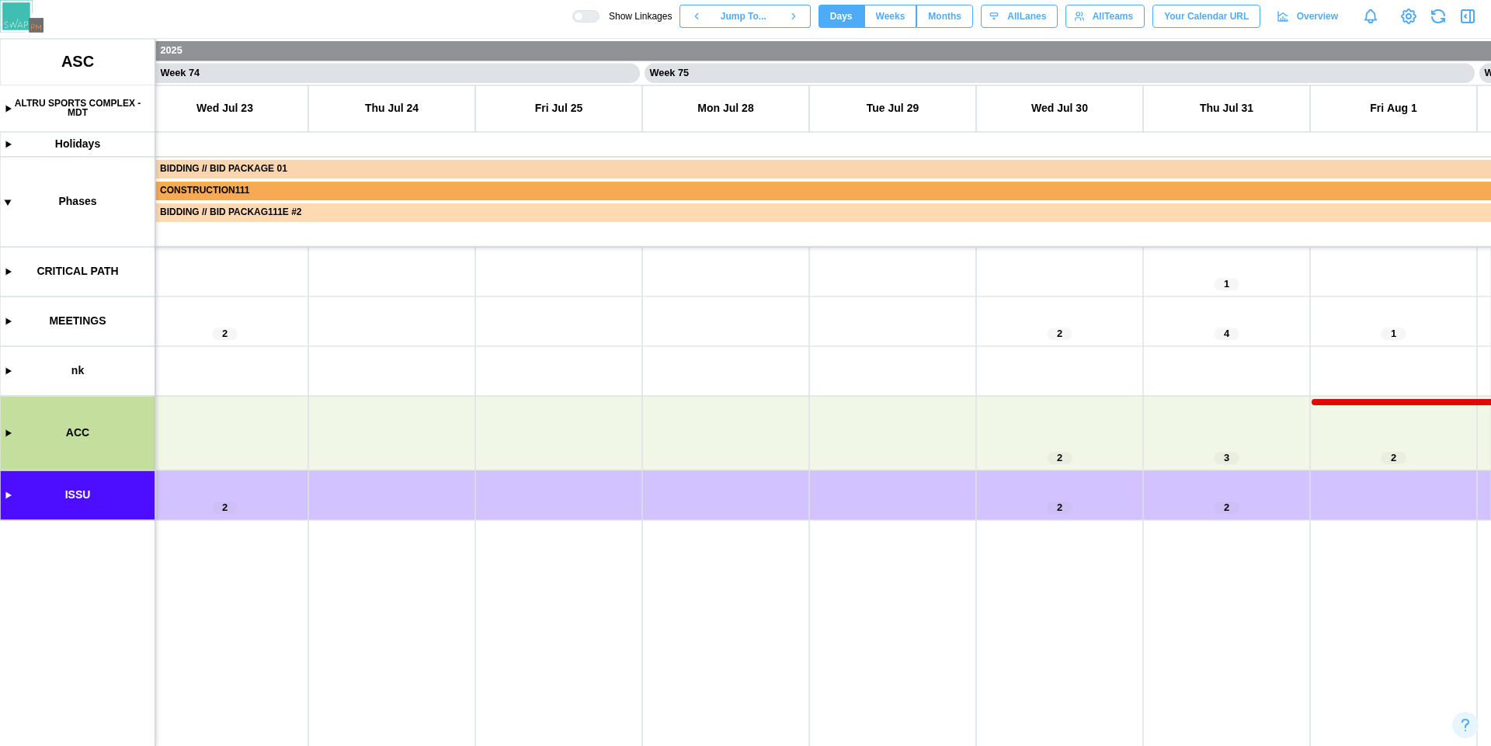
scroll to position [0, 61285]
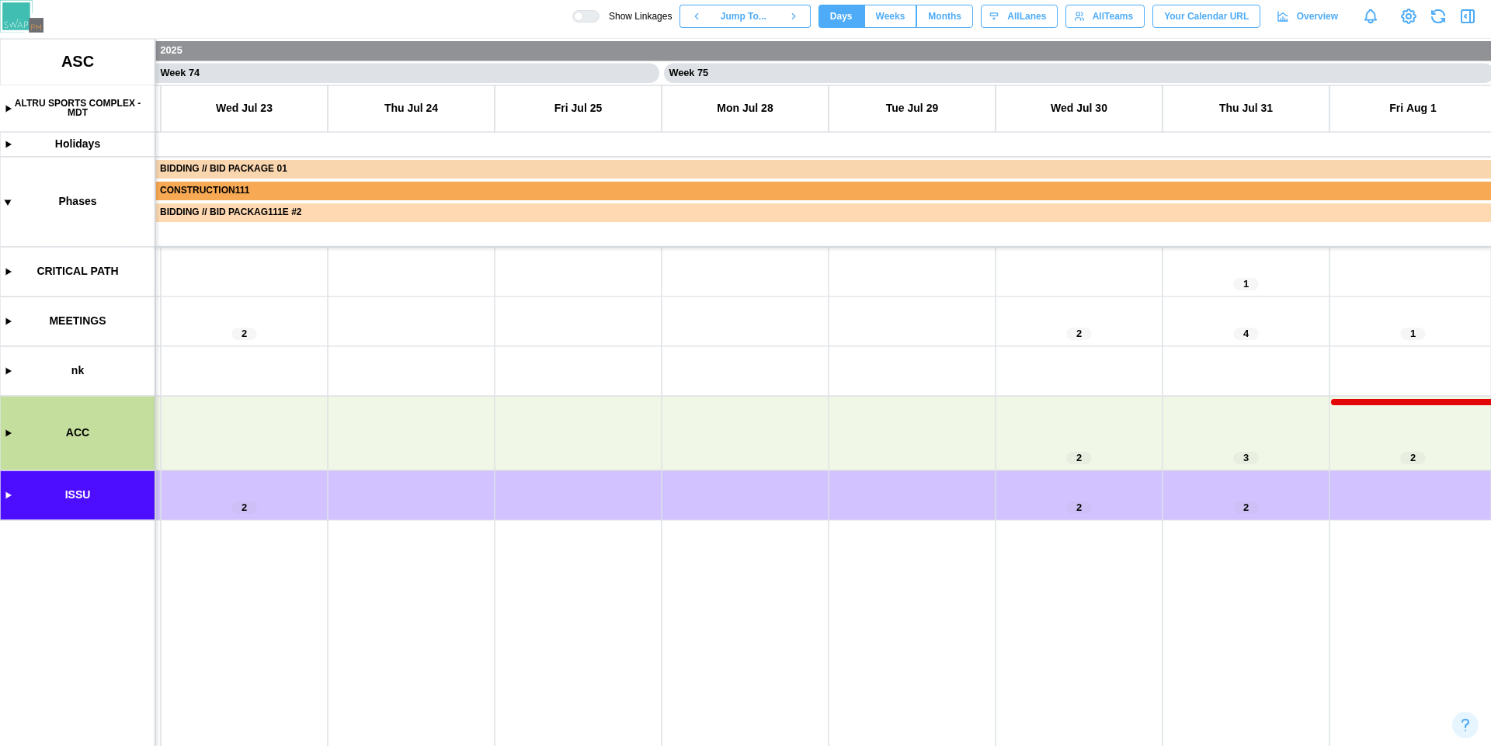
click at [11, 435] on canvas at bounding box center [745, 393] width 1491 height 708
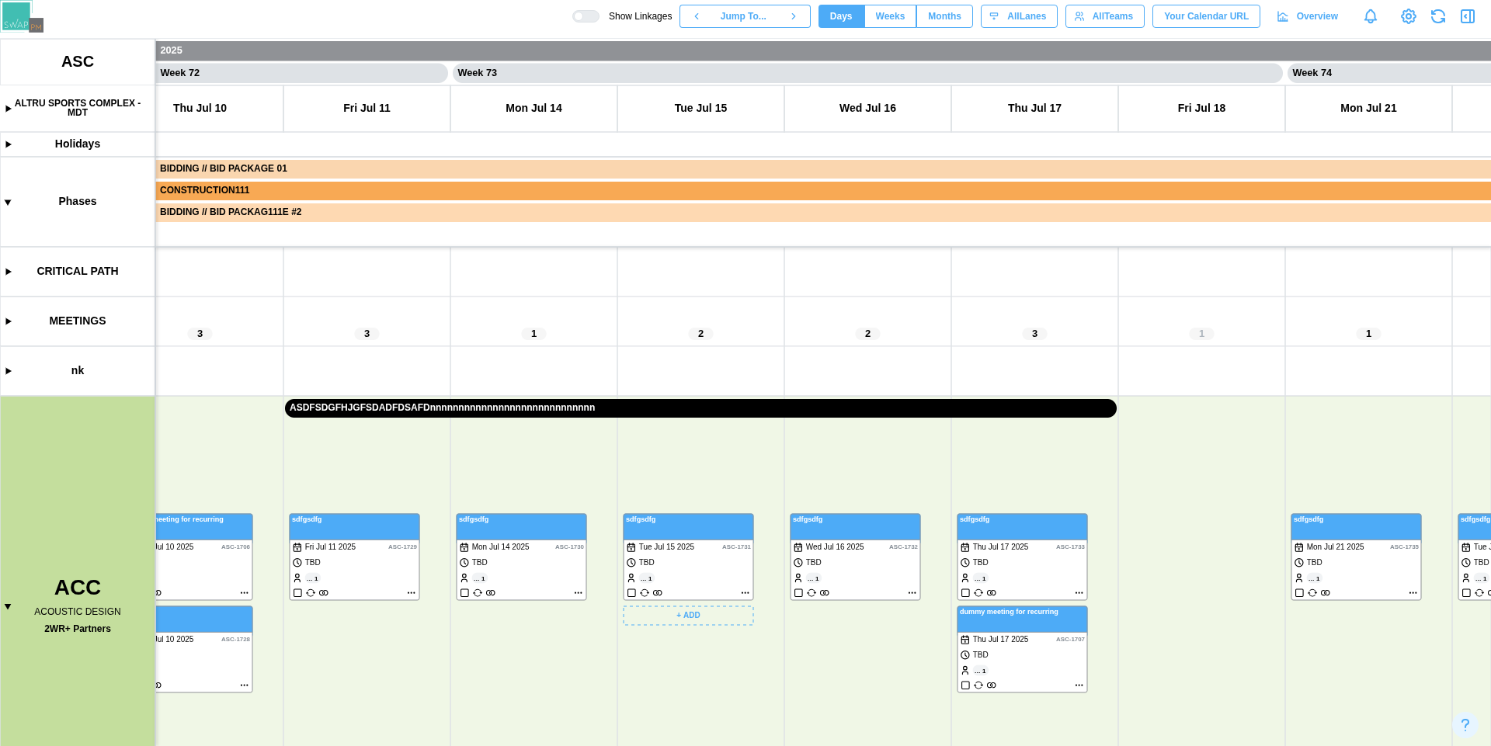
scroll to position [0, 59834]
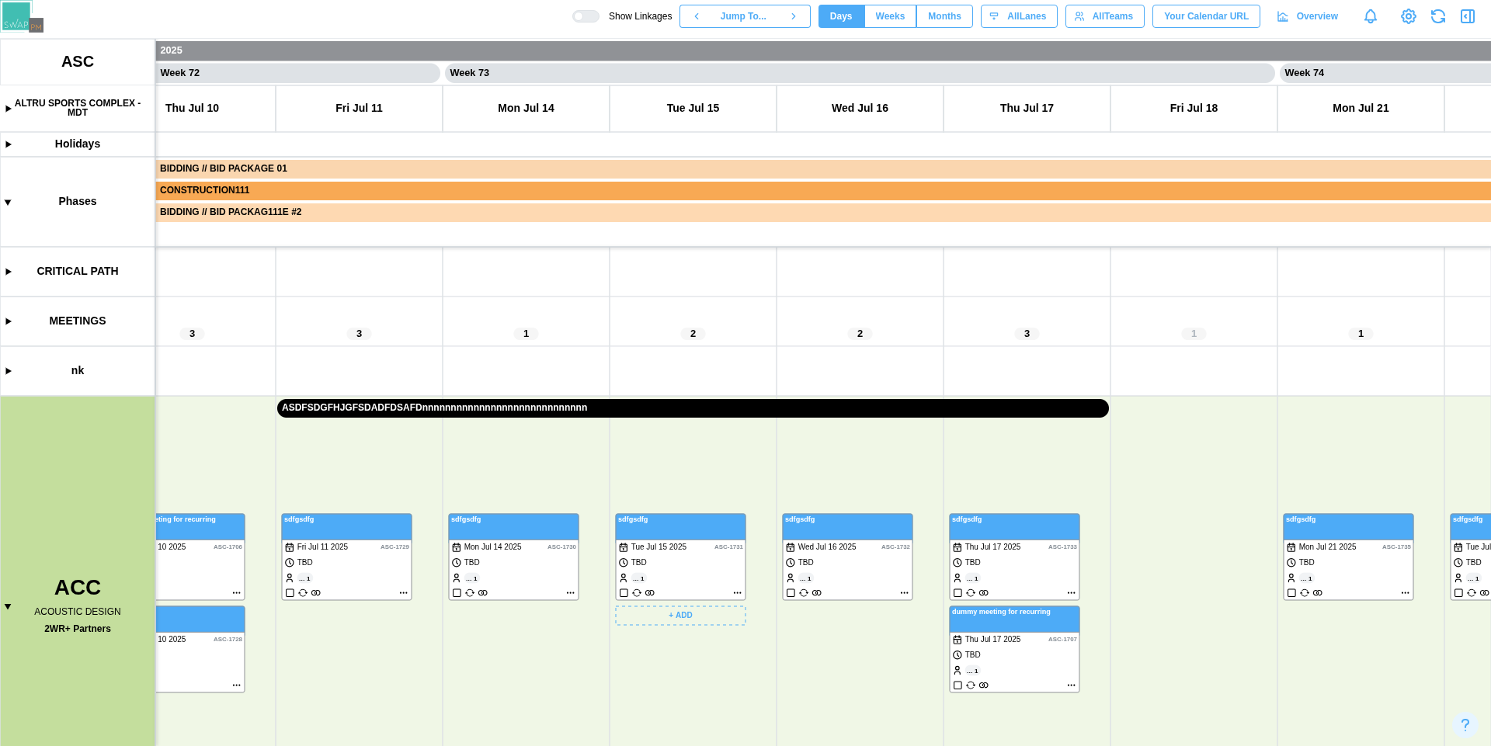
click at [736, 591] on canvas at bounding box center [745, 393] width 1491 height 708
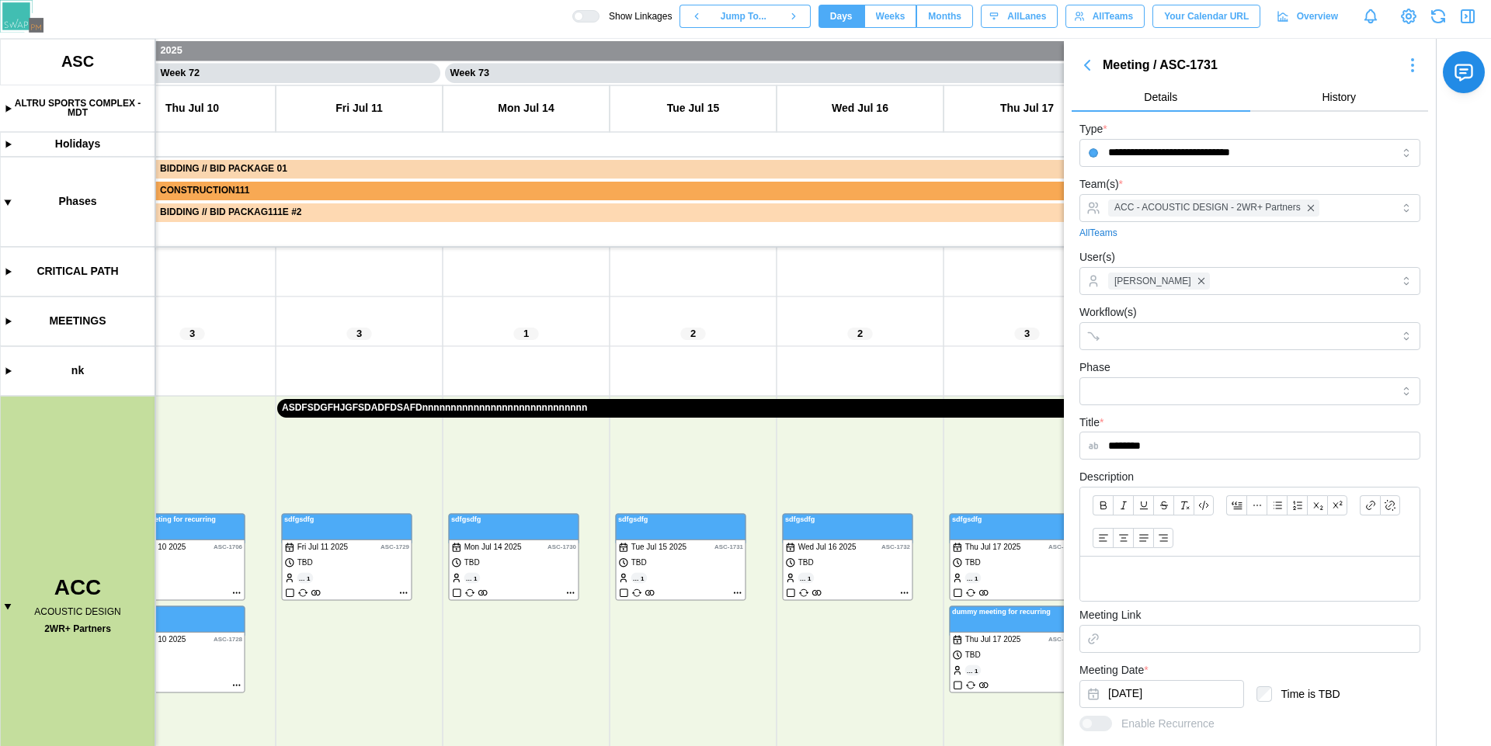
scroll to position [193, 0]
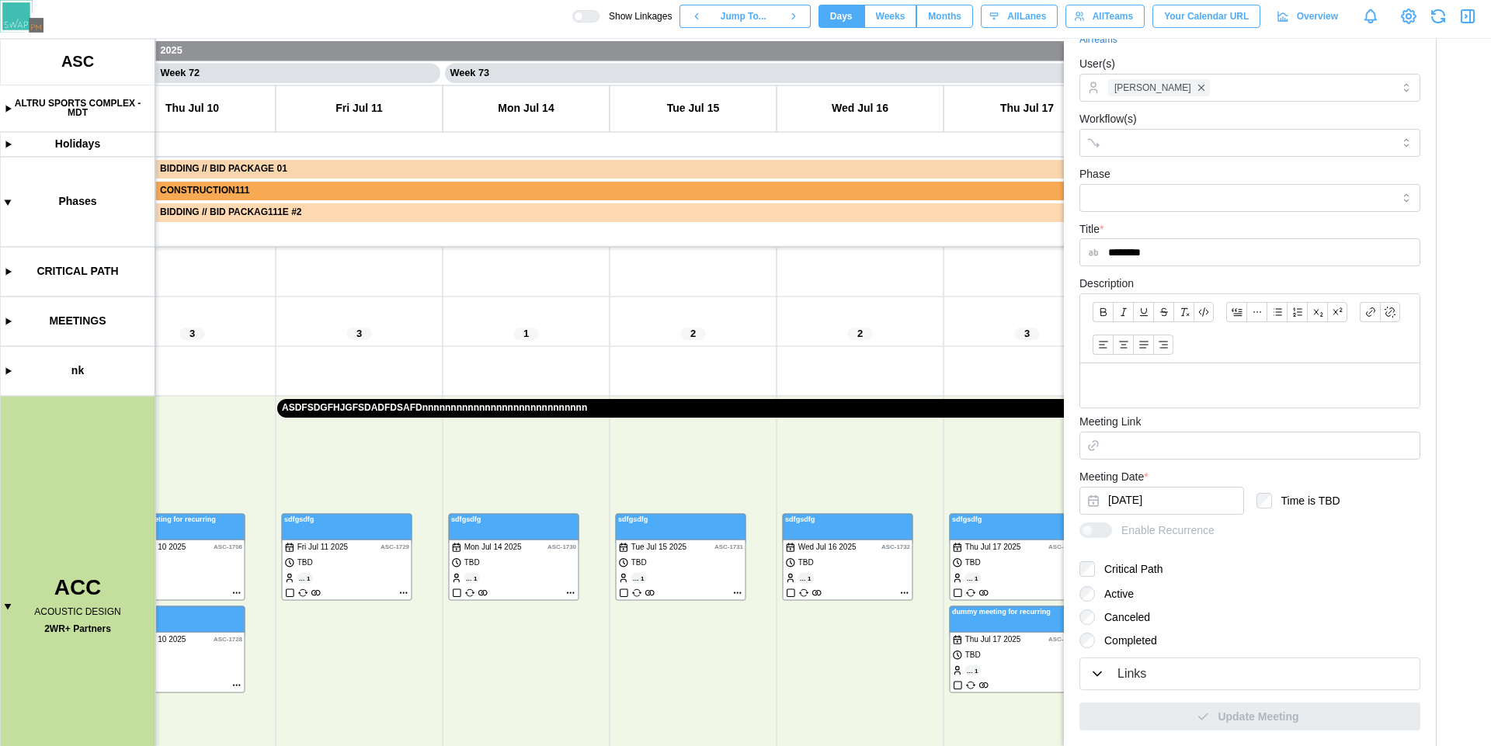
click at [1117, 569] on label "Critical Path" at bounding box center [1129, 570] width 68 height 16
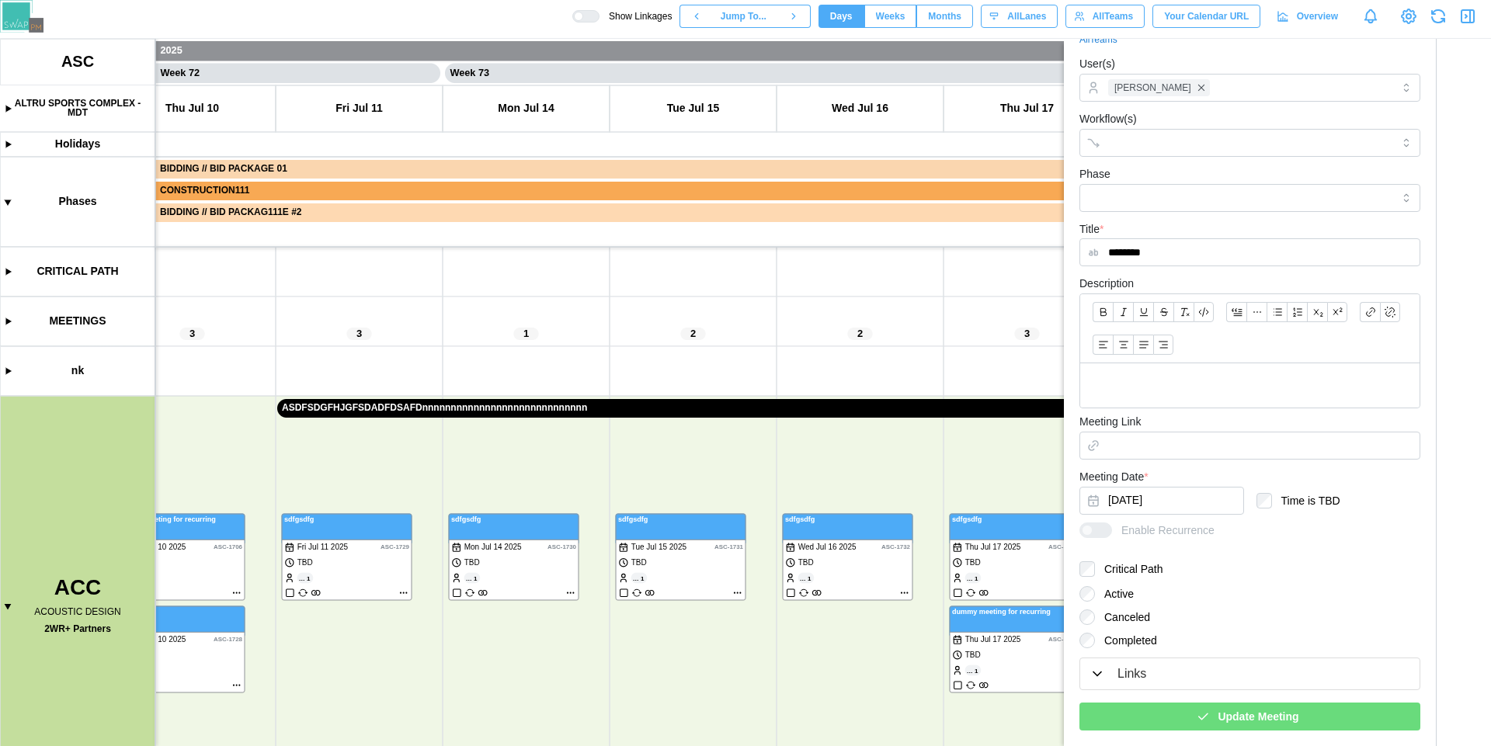
click at [1227, 715] on span "Update Meeting" at bounding box center [1258, 717] width 81 height 26
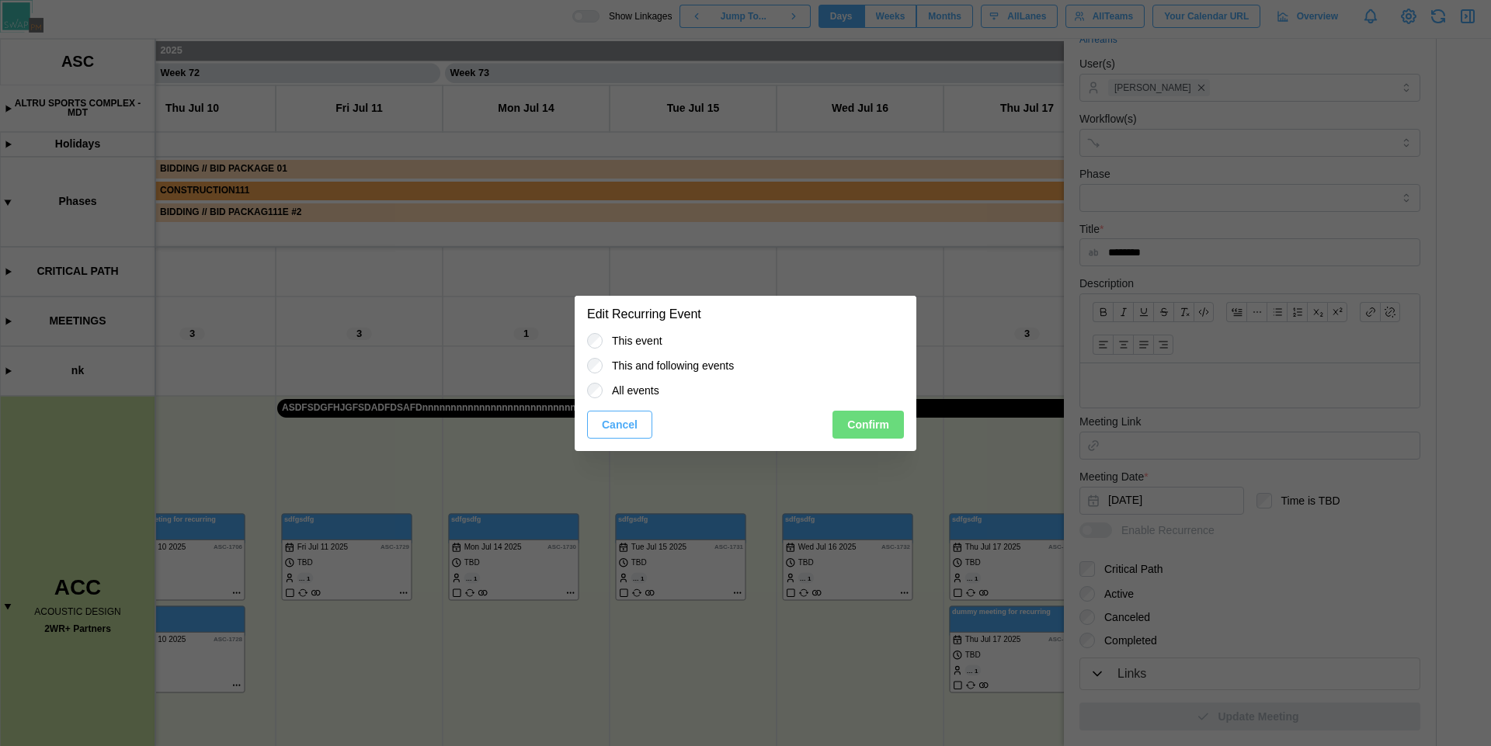
click at [882, 423] on span "Confirm" at bounding box center [868, 425] width 42 height 26
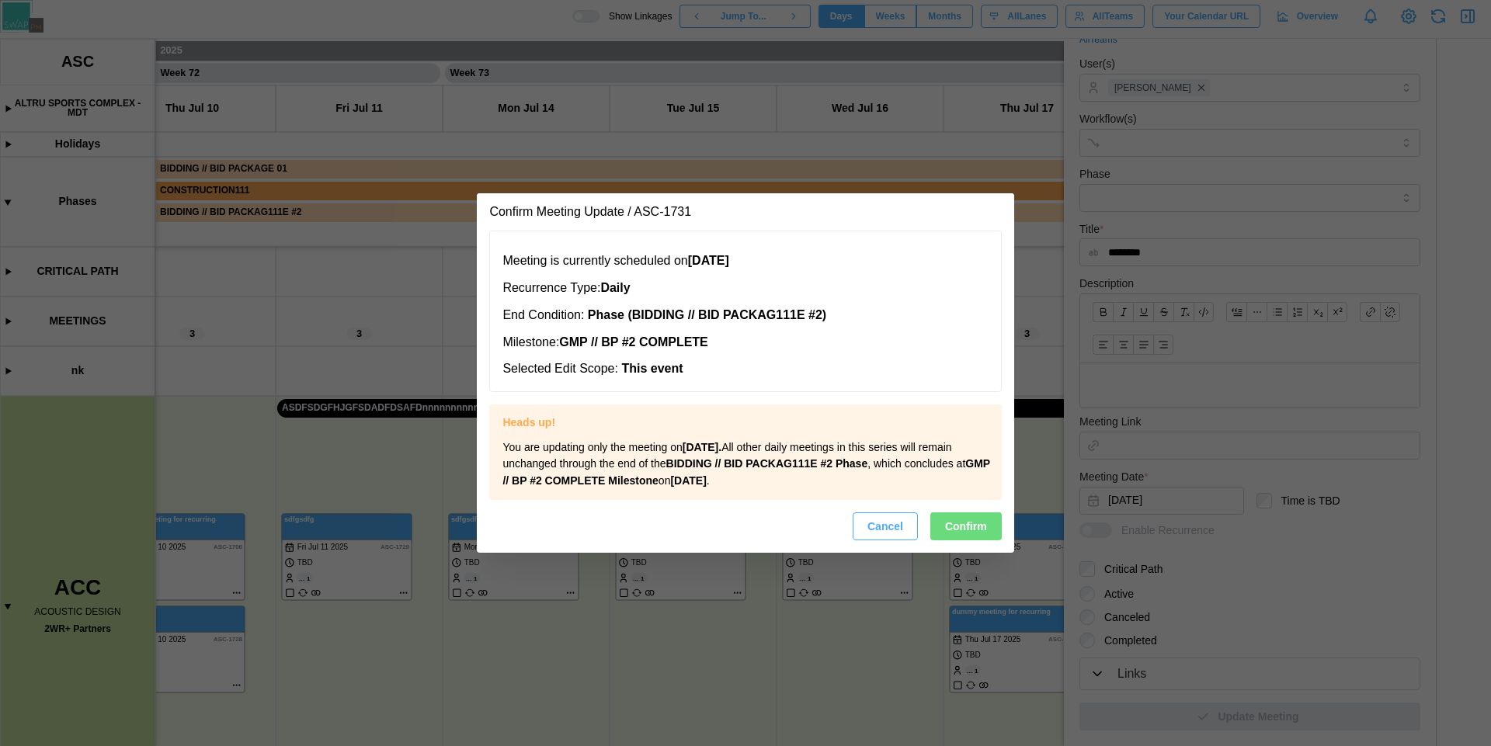
click at [960, 519] on span "Confirm" at bounding box center [966, 526] width 42 height 26
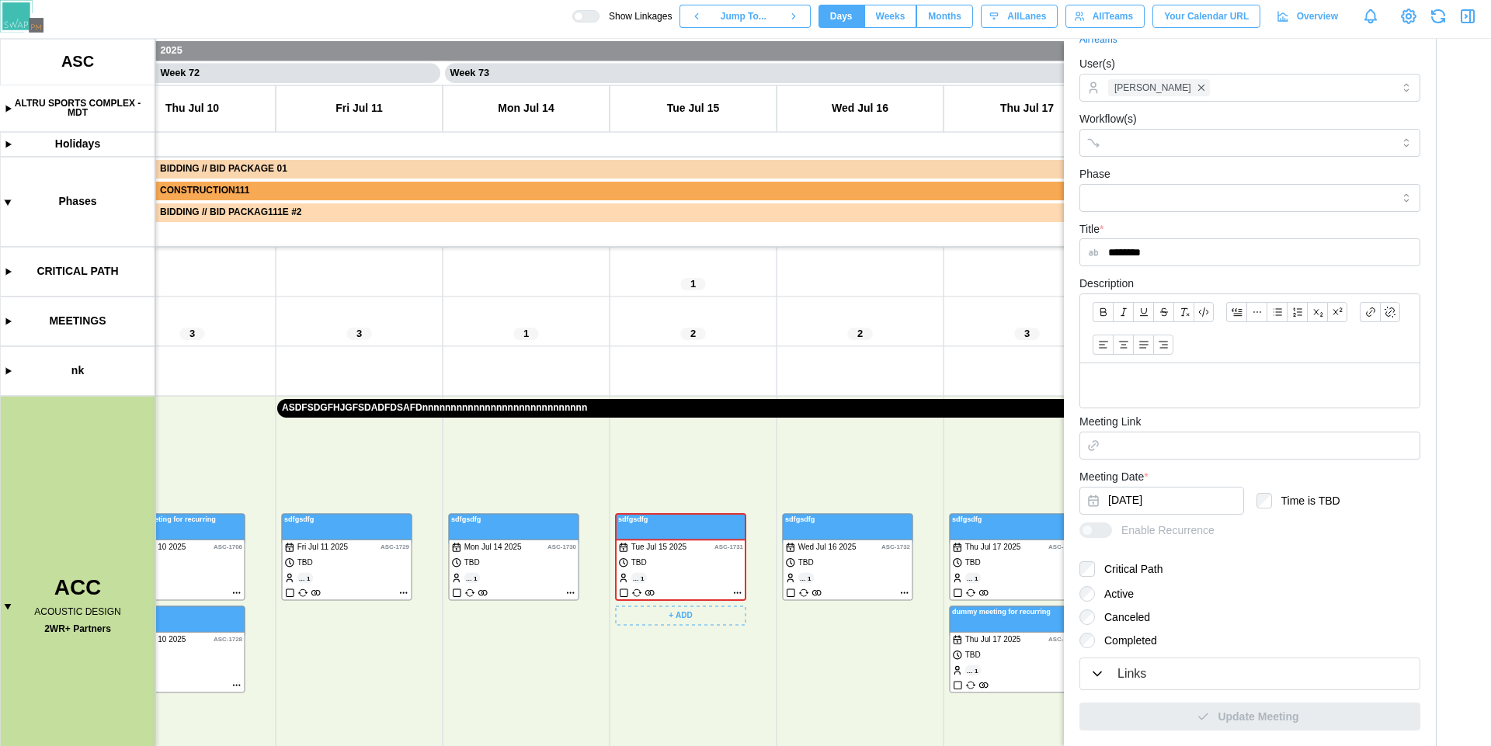
click at [687, 576] on canvas at bounding box center [745, 393] width 1491 height 708
click at [1474, 16] on icon "button" at bounding box center [1468, 16] width 12 height 12
